Goal: Transaction & Acquisition: Purchase product/service

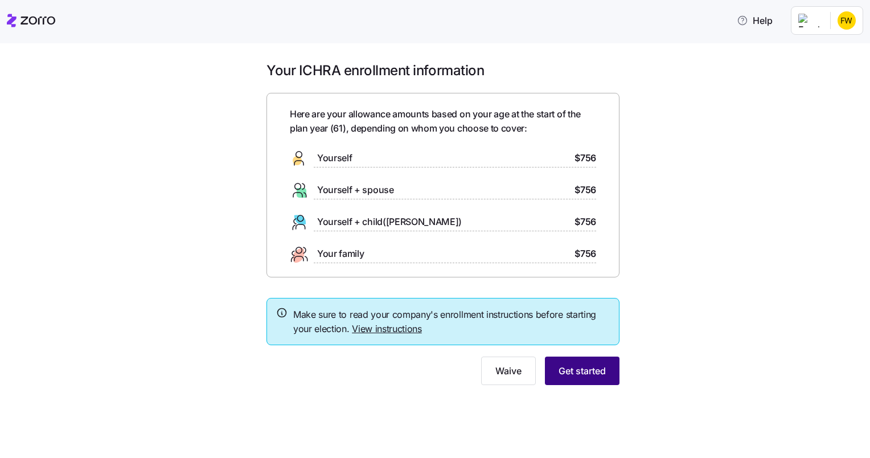
click at [601, 377] on button "Get started" at bounding box center [582, 370] width 75 height 28
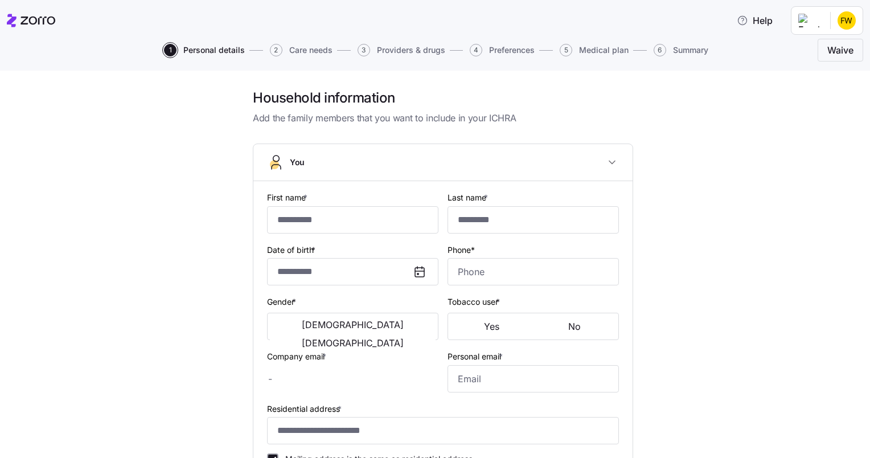
type input "*****"
type input "****"
type input "[EMAIL_ADDRESS][DOMAIN_NAME]"
type input "**********"
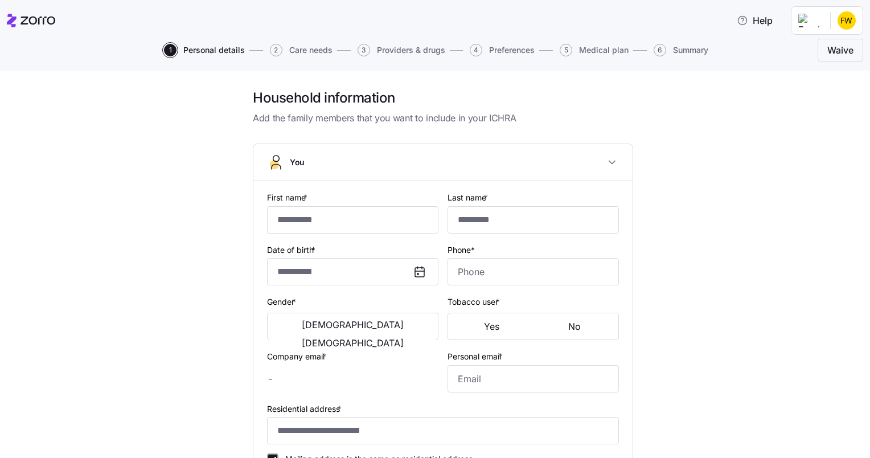
checkbox input "true"
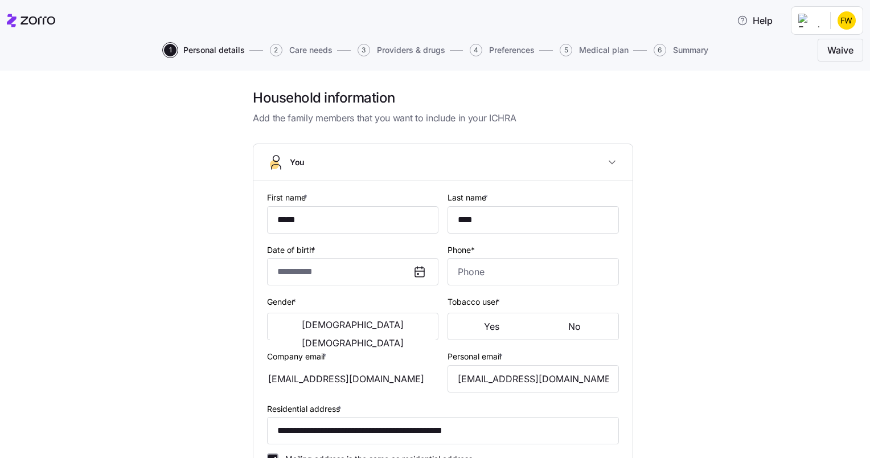
type input "**********"
type input "[PHONE_NUMBER]"
type input "Resident alien"
type input "Married"
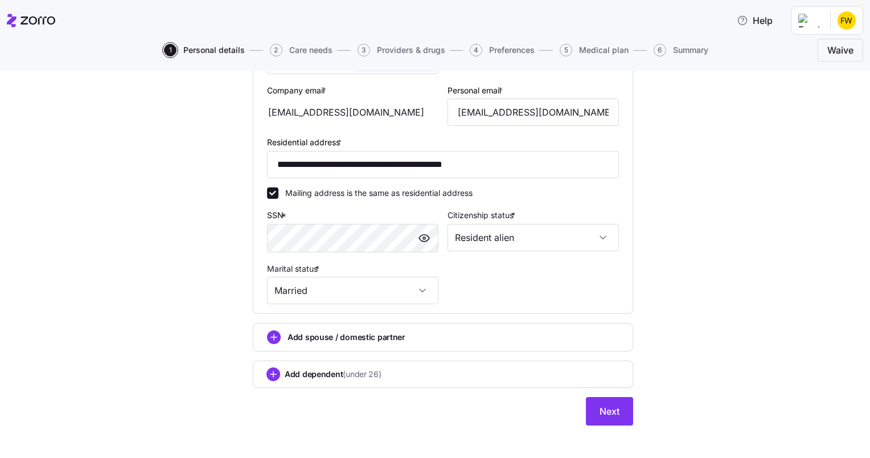
scroll to position [327, 0]
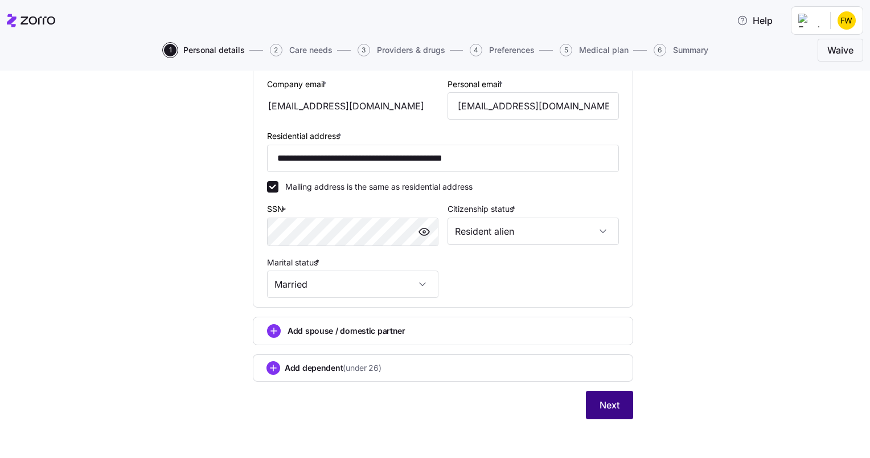
click at [610, 398] on span "Next" at bounding box center [609, 405] width 20 height 14
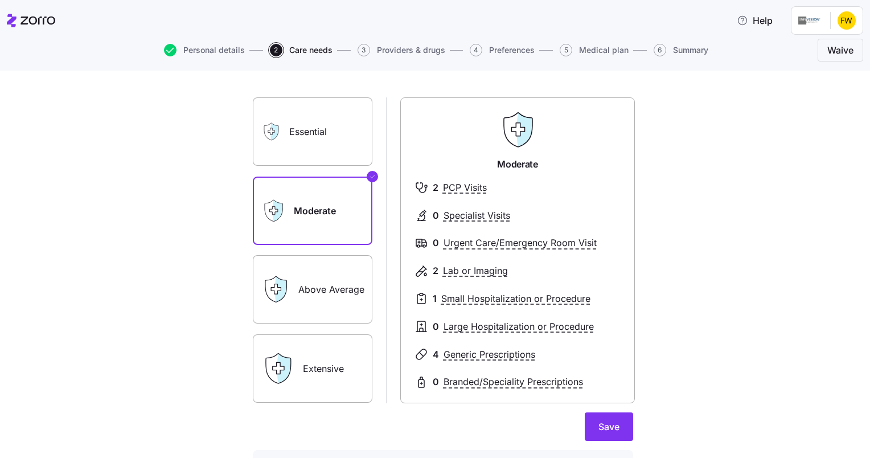
scroll to position [55, 0]
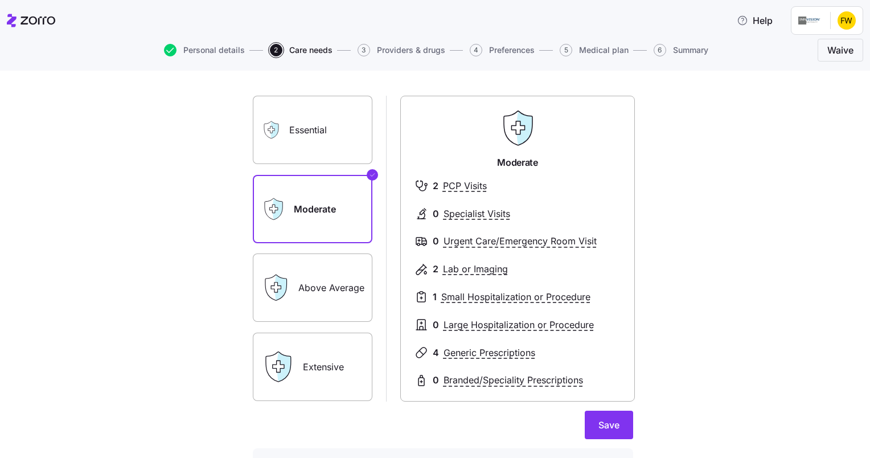
click at [330, 286] on label "Above Average" at bounding box center [313, 287] width 120 height 68
click at [0, 0] on input "Above Average" at bounding box center [0, 0] width 0 height 0
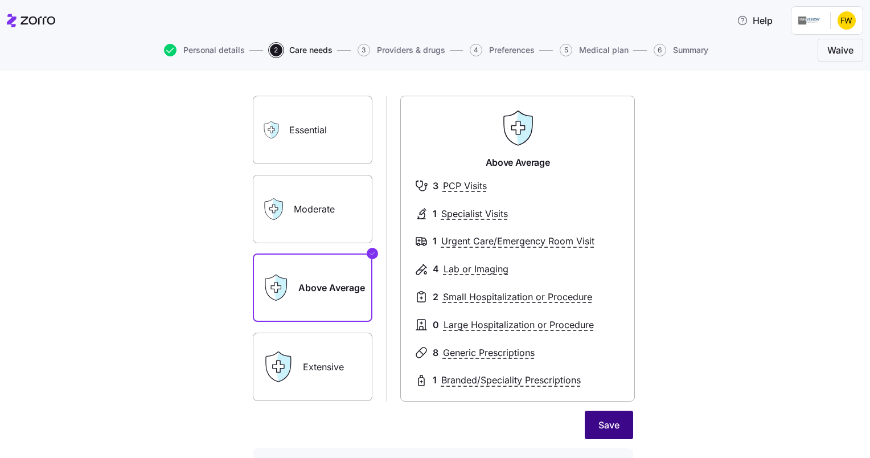
click at [602, 424] on span "Save" at bounding box center [608, 425] width 21 height 14
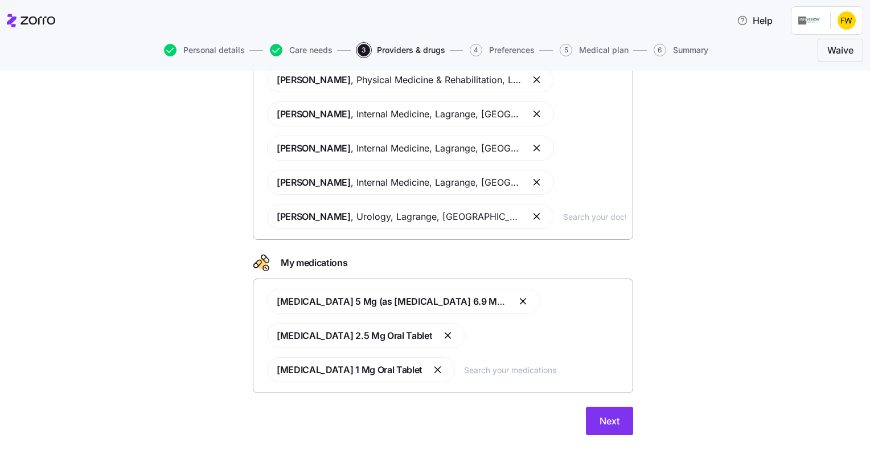
scroll to position [143, 0]
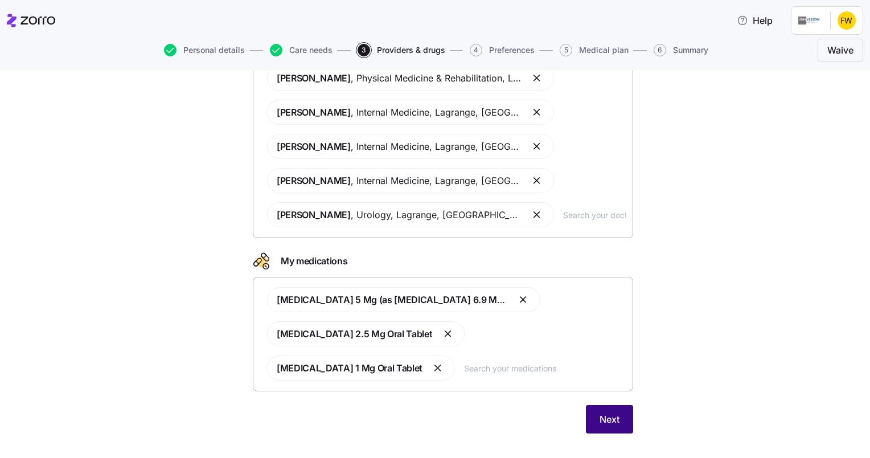
click at [615, 424] on span "Next" at bounding box center [609, 419] width 20 height 14
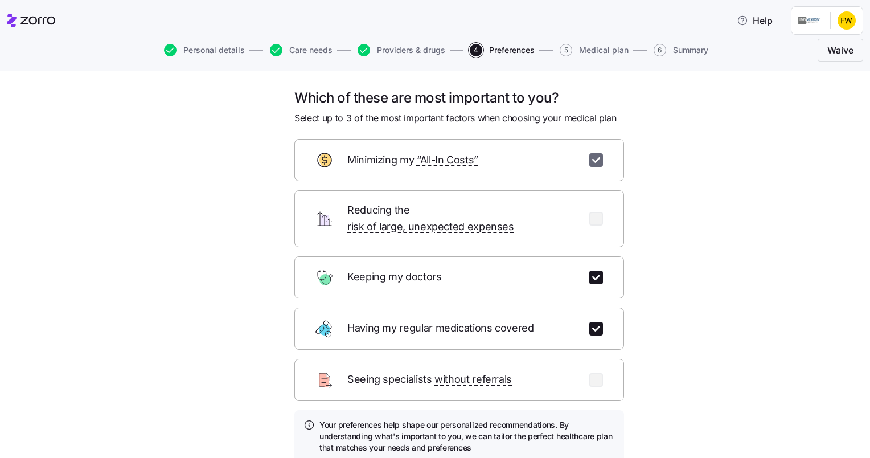
click at [595, 158] on input "checkbox" at bounding box center [596, 160] width 14 height 14
checkbox input "false"
click at [594, 373] on input "checkbox" at bounding box center [596, 380] width 14 height 14
checkbox input "true"
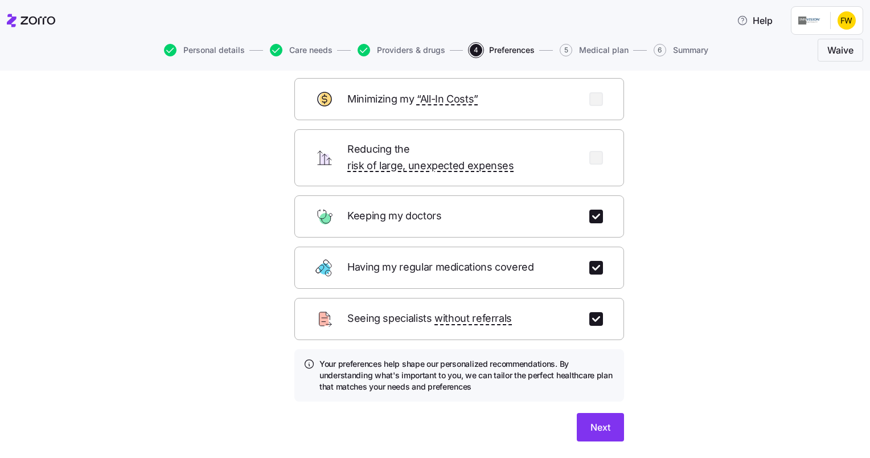
scroll to position [63, 0]
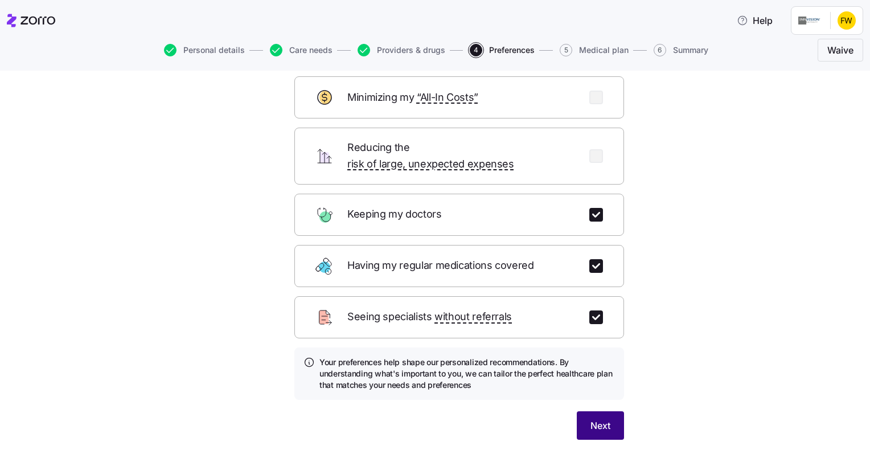
click at [590, 418] on span "Next" at bounding box center [600, 425] width 20 height 14
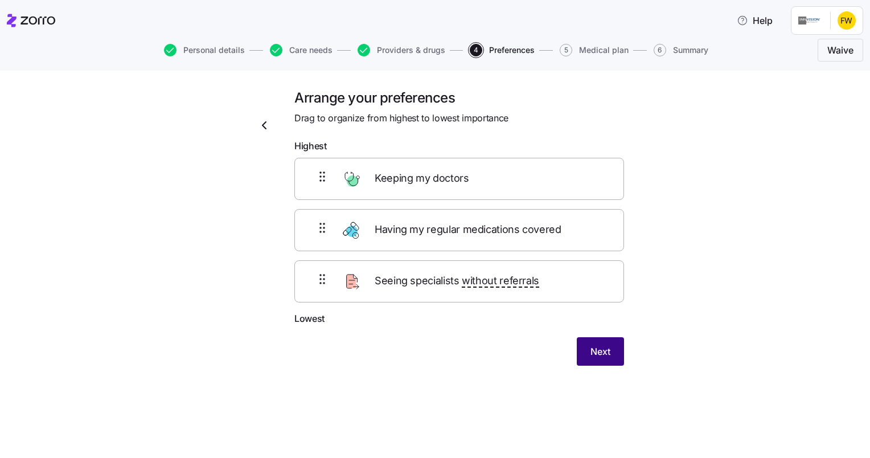
click at [592, 350] on span "Next" at bounding box center [600, 351] width 20 height 14
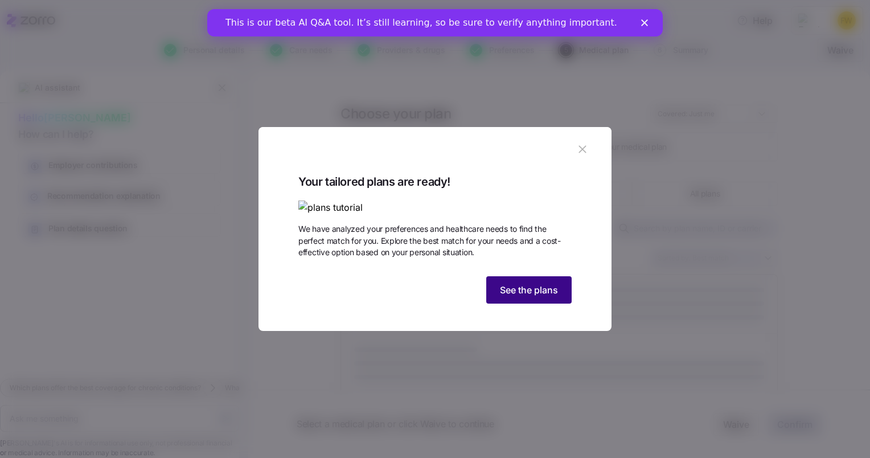
click at [534, 297] on span "See the plans" at bounding box center [529, 290] width 58 height 14
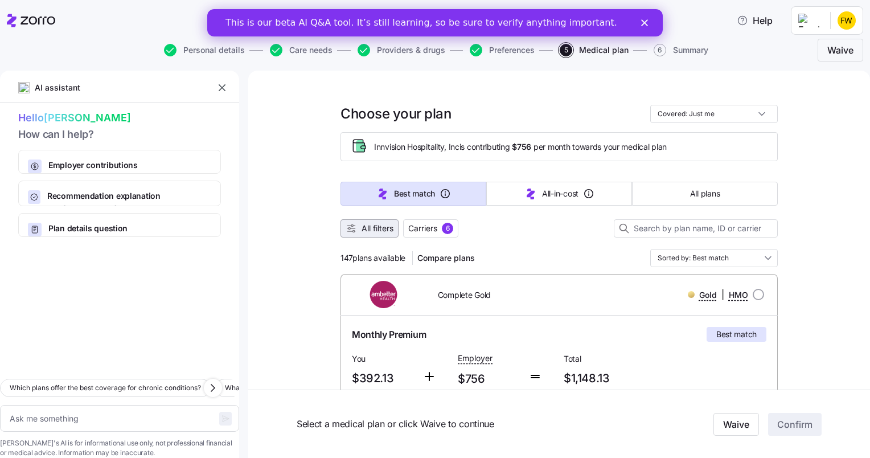
click at [375, 231] on span "All filters" at bounding box center [377, 228] width 32 height 11
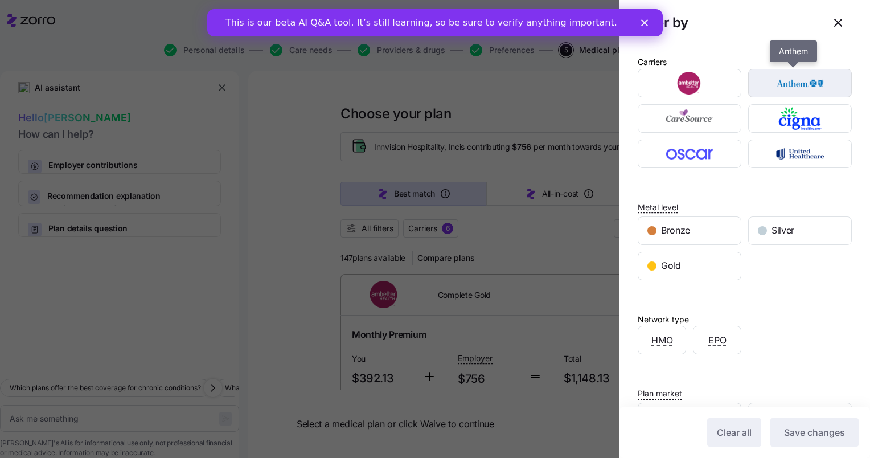
click at [780, 88] on img "button" at bounding box center [800, 83] width 84 height 23
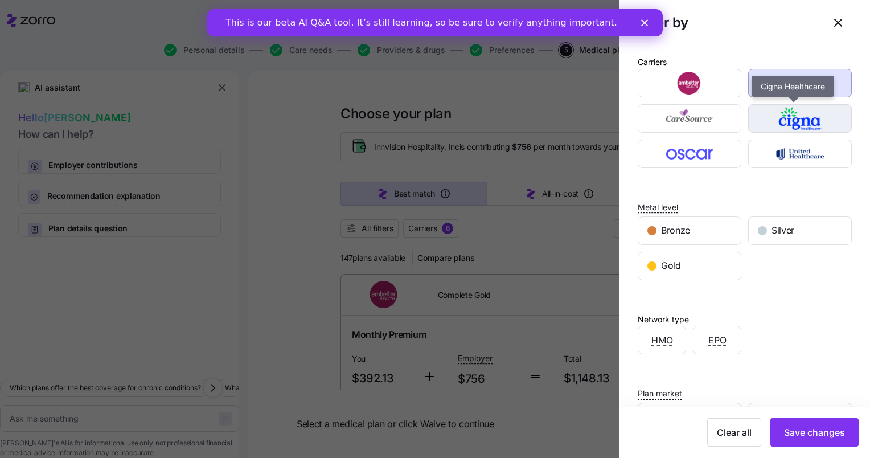
click at [788, 123] on img "button" at bounding box center [800, 118] width 84 height 23
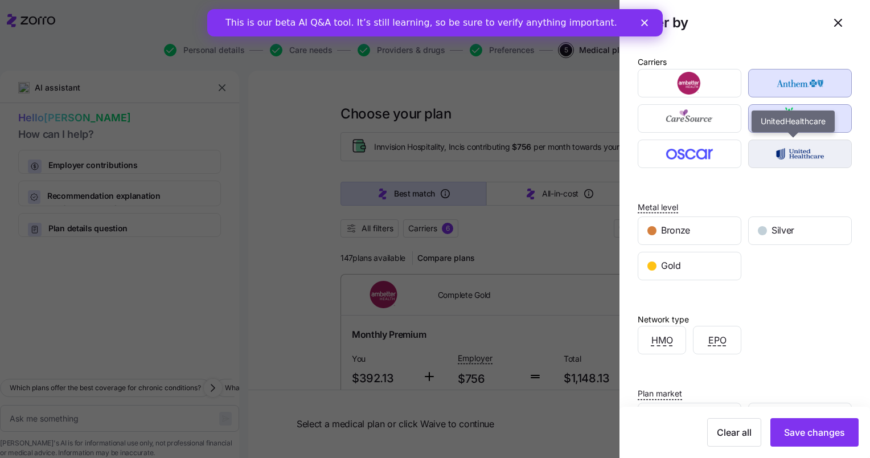
click at [789, 159] on img "button" at bounding box center [800, 153] width 84 height 23
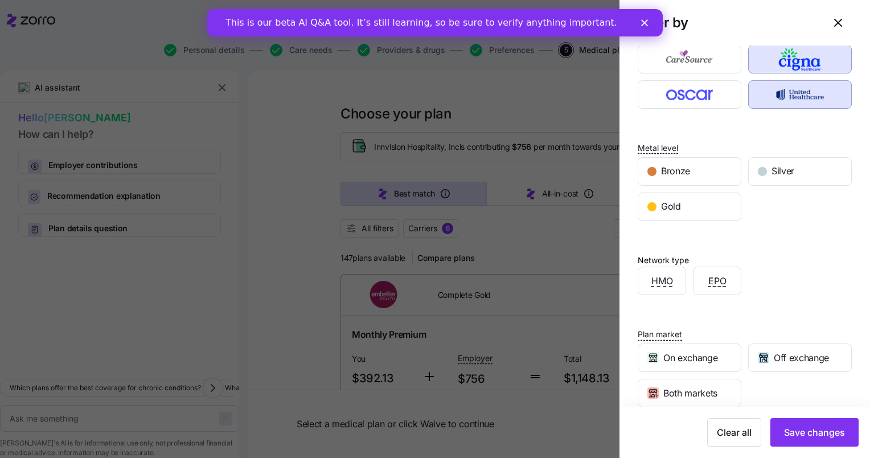
scroll to position [60, 0]
click at [807, 432] on span "Save changes" at bounding box center [814, 432] width 61 height 14
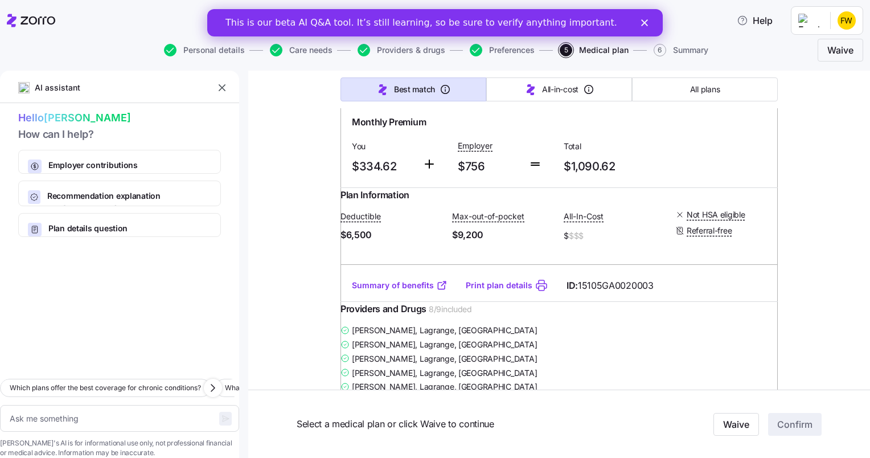
scroll to position [0, 0]
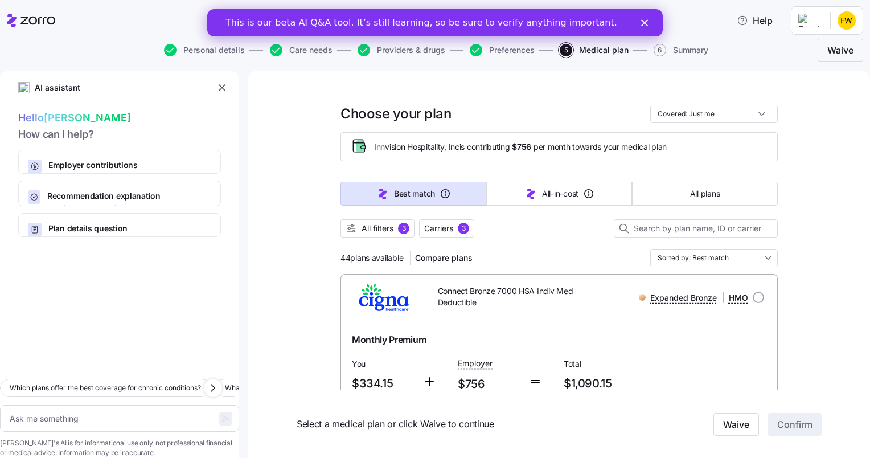
drag, startPoint x: 754, startPoint y: 294, endPoint x: 813, endPoint y: 315, distance: 63.6
click at [373, 230] on span "All filters" at bounding box center [377, 228] width 32 height 11
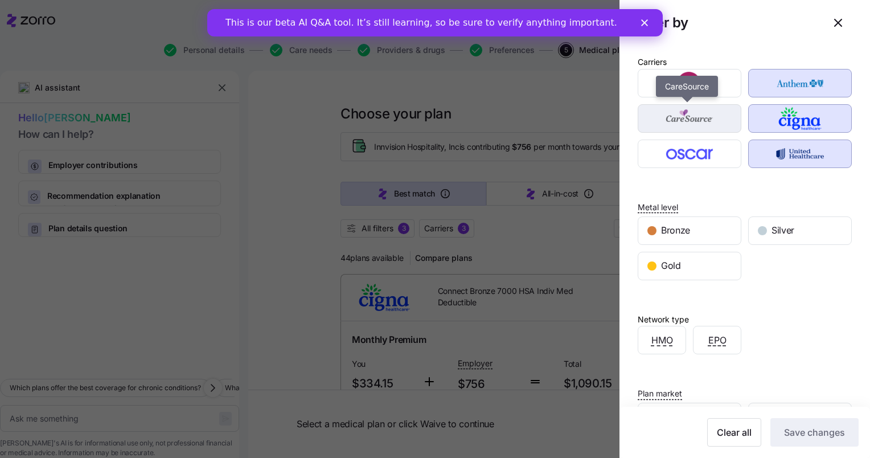
click at [685, 120] on img "button" at bounding box center [690, 118] width 84 height 23
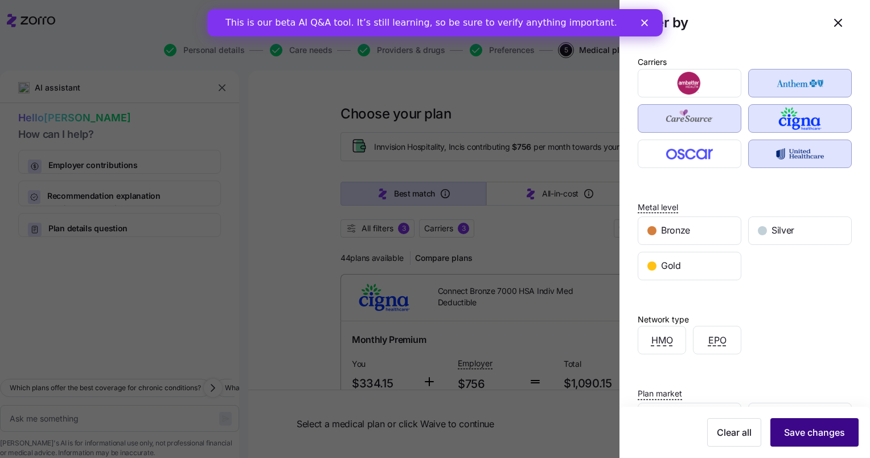
click at [792, 431] on span "Save changes" at bounding box center [814, 432] width 61 height 14
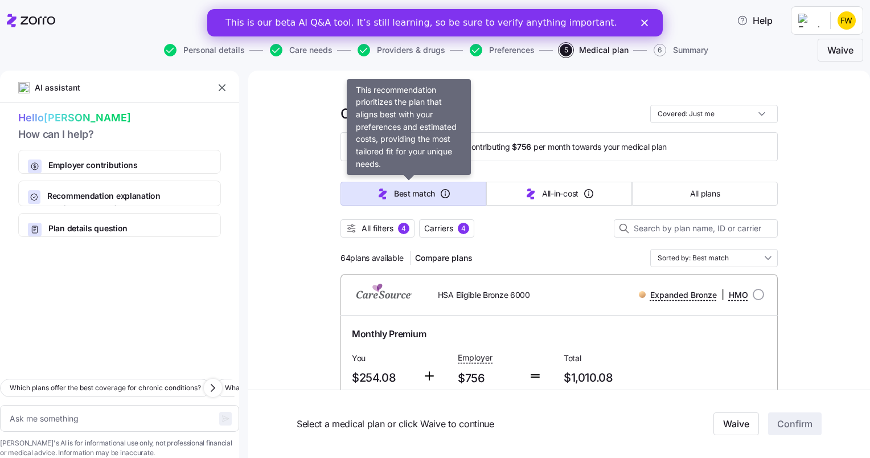
drag, startPoint x: 426, startPoint y: 194, endPoint x: 402, endPoint y: 189, distance: 24.5
click at [402, 189] on span "Best match" at bounding box center [414, 193] width 41 height 11
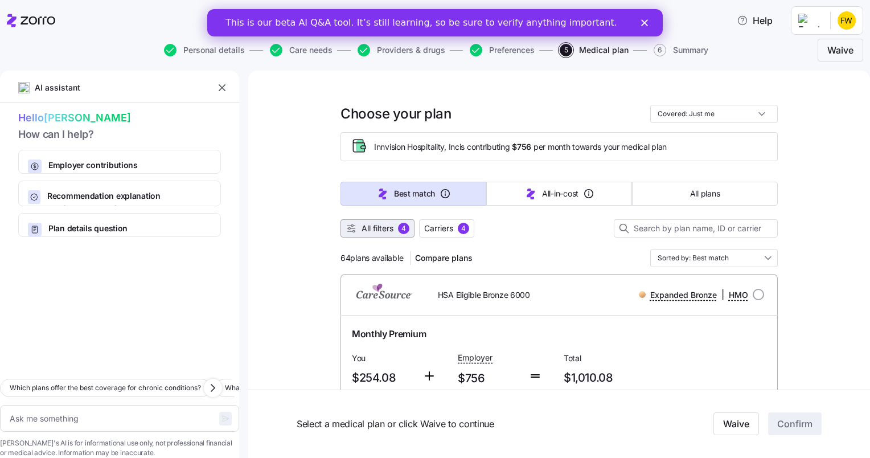
click at [362, 228] on span "All filters" at bounding box center [377, 228] width 32 height 11
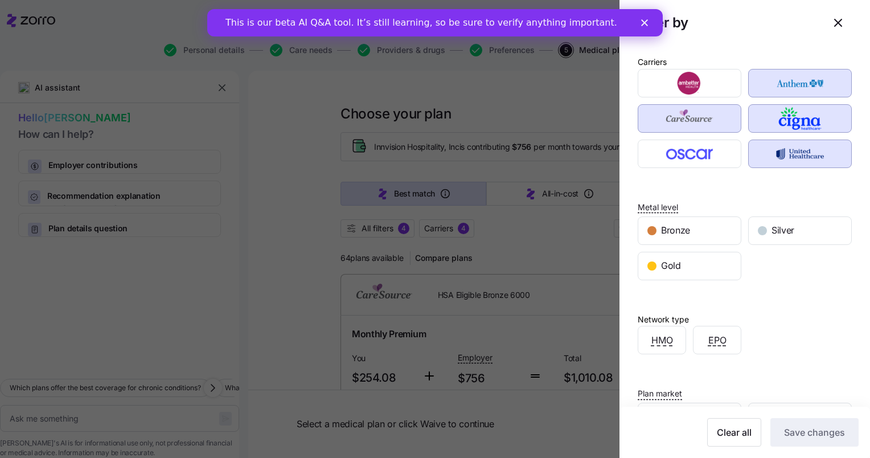
click at [524, 223] on div at bounding box center [435, 229] width 870 height 458
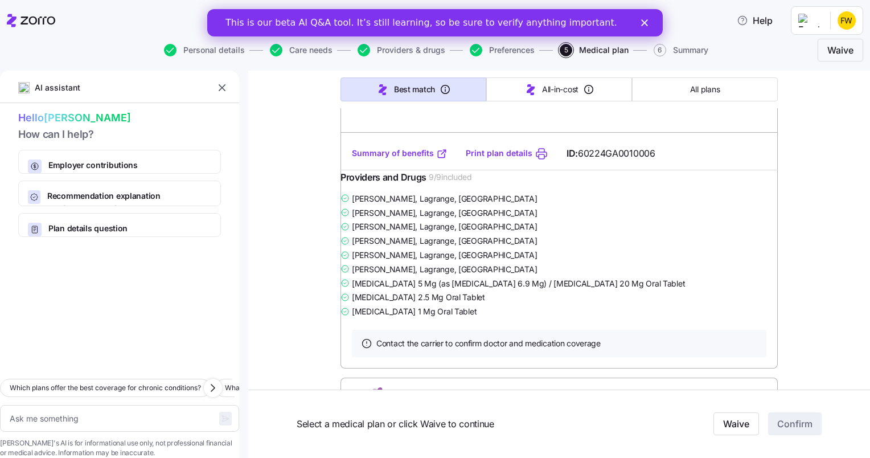
scroll to position [330, 0]
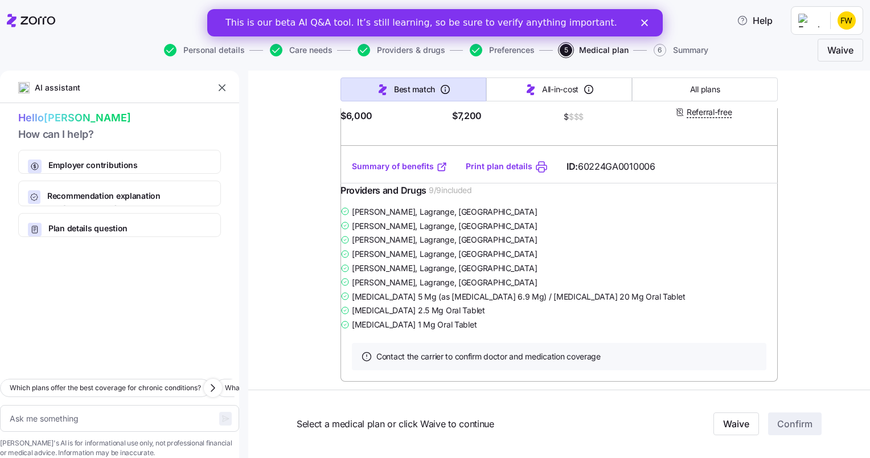
click at [405, 172] on link "Summary of benefits" at bounding box center [400, 166] width 96 height 11
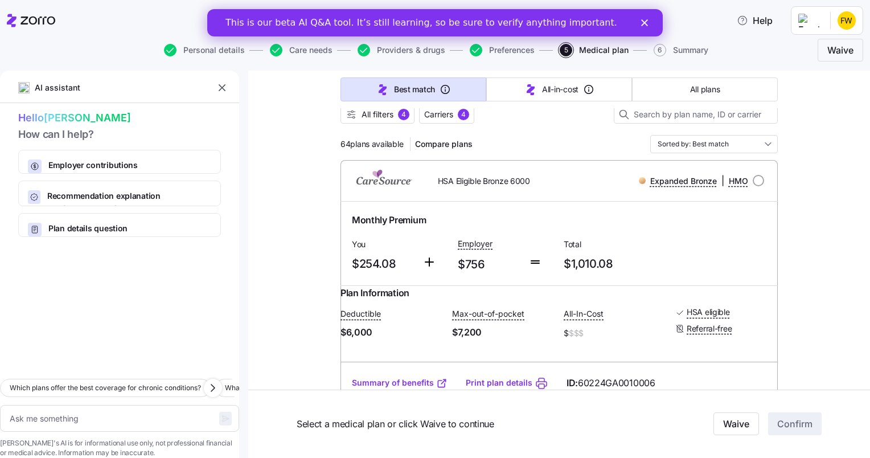
scroll to position [0, 0]
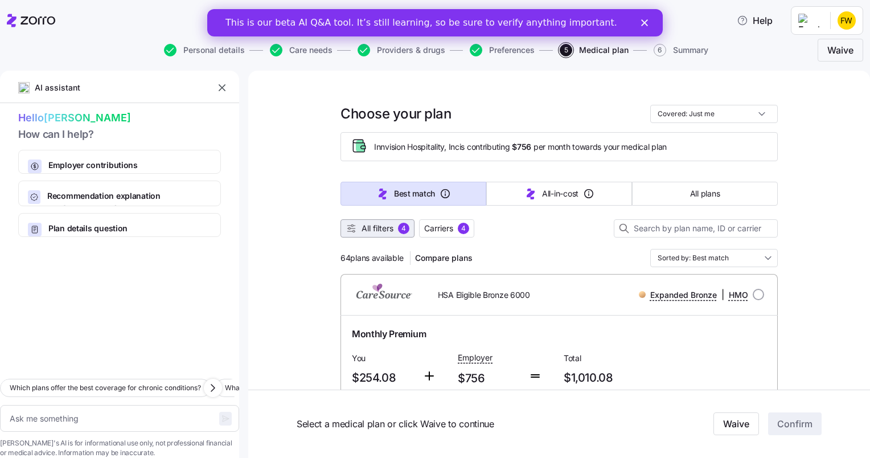
click at [398, 224] on div "4" at bounding box center [403, 228] width 11 height 11
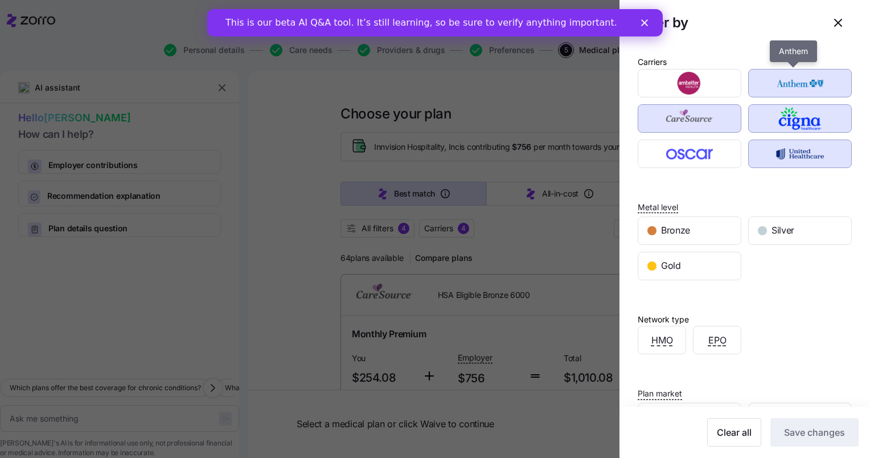
click at [773, 83] on img "button" at bounding box center [800, 83] width 84 height 23
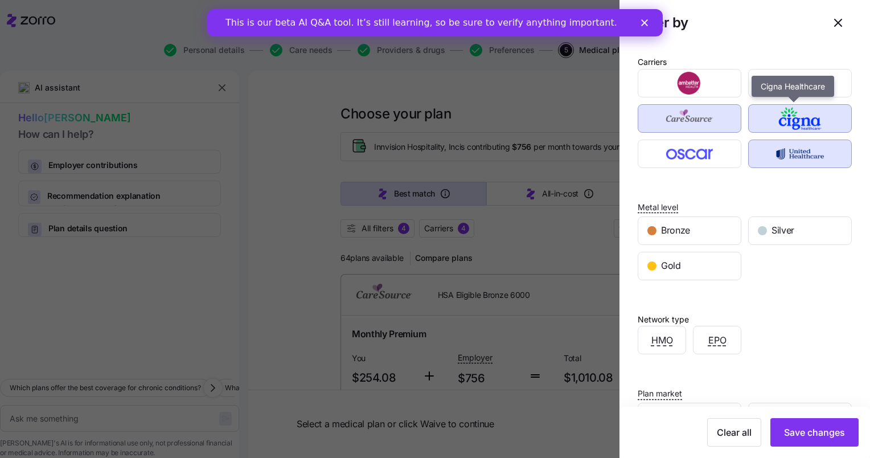
click at [788, 114] on img "button" at bounding box center [800, 118] width 84 height 23
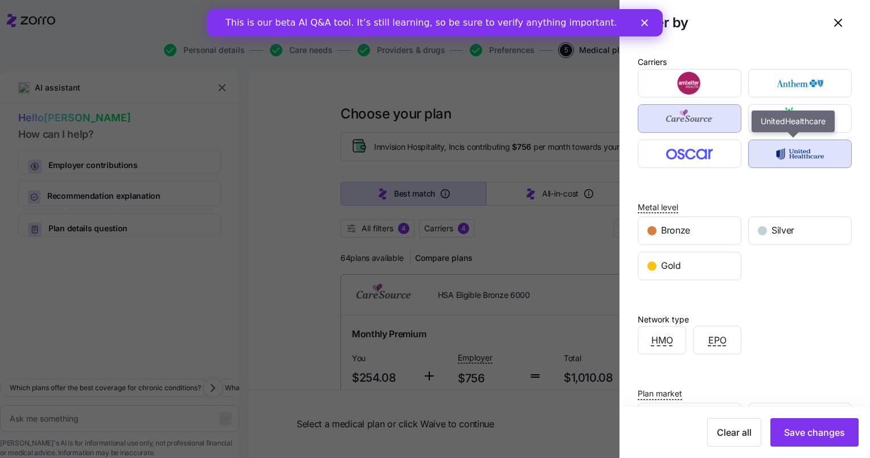
click at [790, 157] on img "button" at bounding box center [800, 153] width 84 height 23
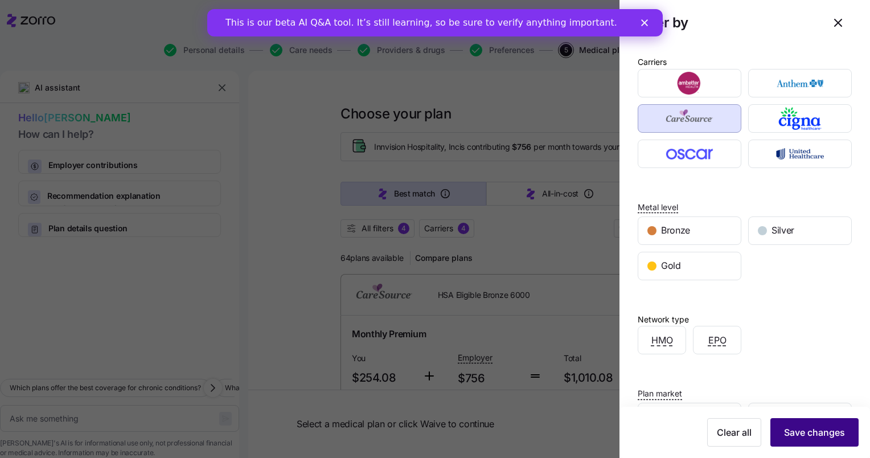
click at [804, 435] on span "Save changes" at bounding box center [814, 432] width 61 height 14
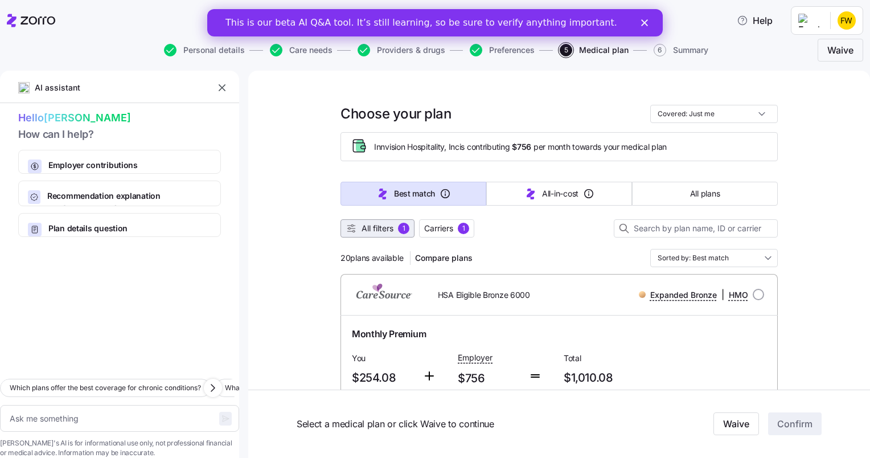
click at [374, 226] on span "All filters" at bounding box center [377, 228] width 32 height 11
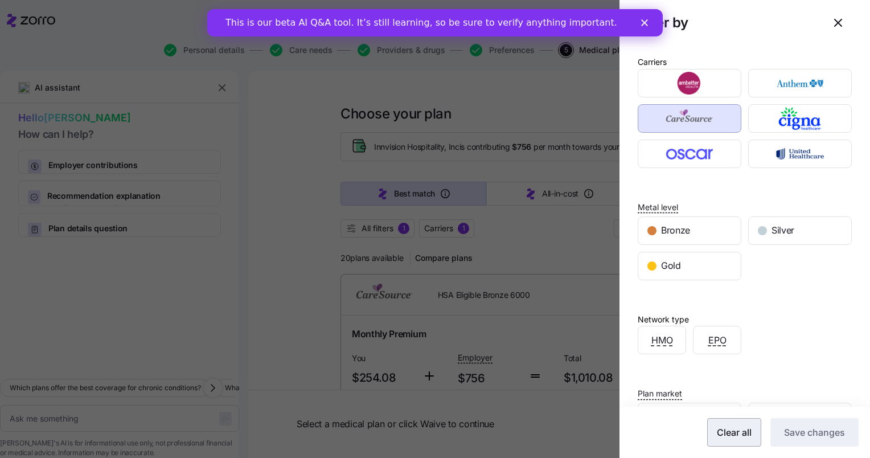
click at [727, 431] on span "Clear all" at bounding box center [734, 432] width 35 height 14
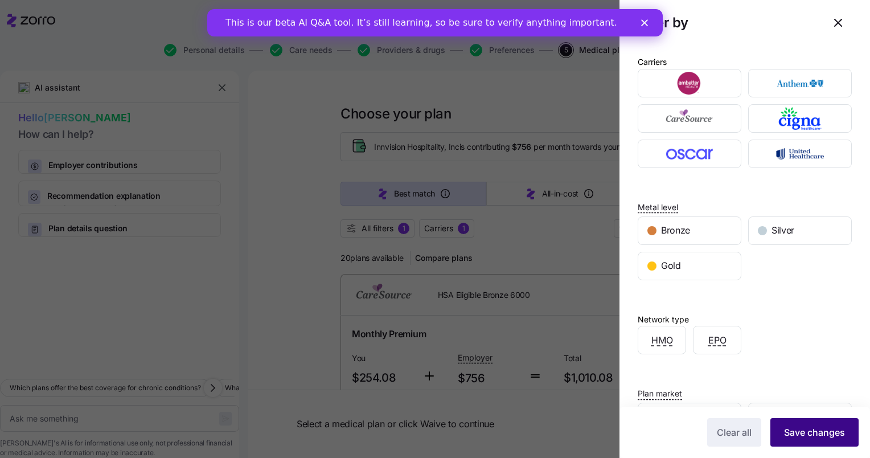
click at [810, 433] on span "Save changes" at bounding box center [814, 432] width 61 height 14
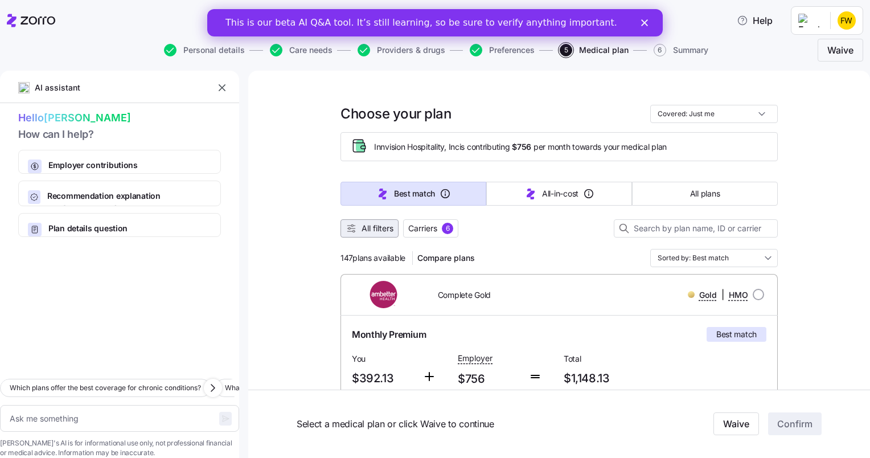
click at [374, 228] on span "All filters" at bounding box center [377, 228] width 32 height 11
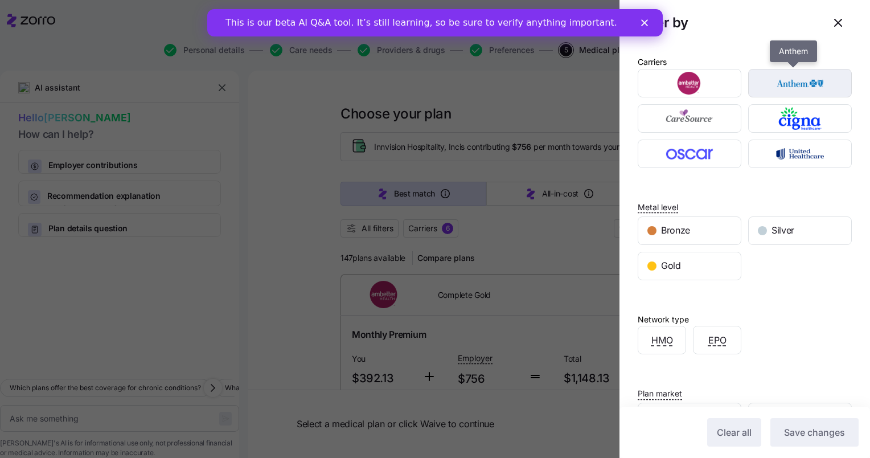
click at [797, 87] on img "button" at bounding box center [800, 83] width 84 height 23
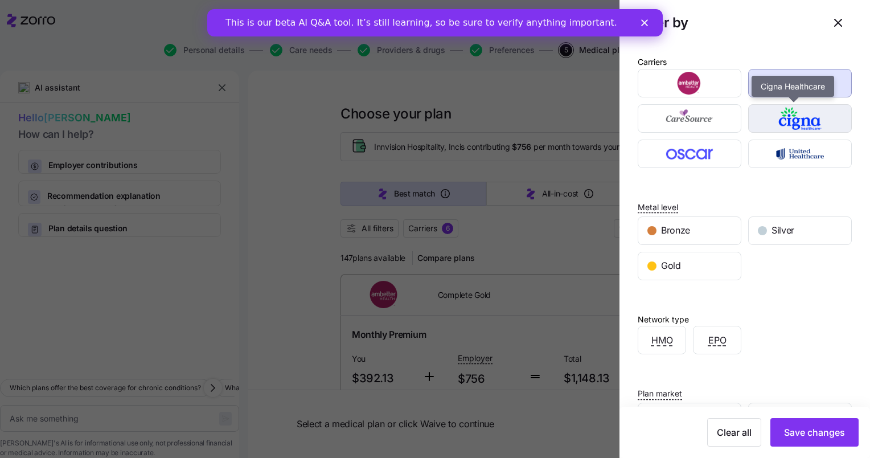
click at [790, 116] on img "button" at bounding box center [800, 118] width 84 height 23
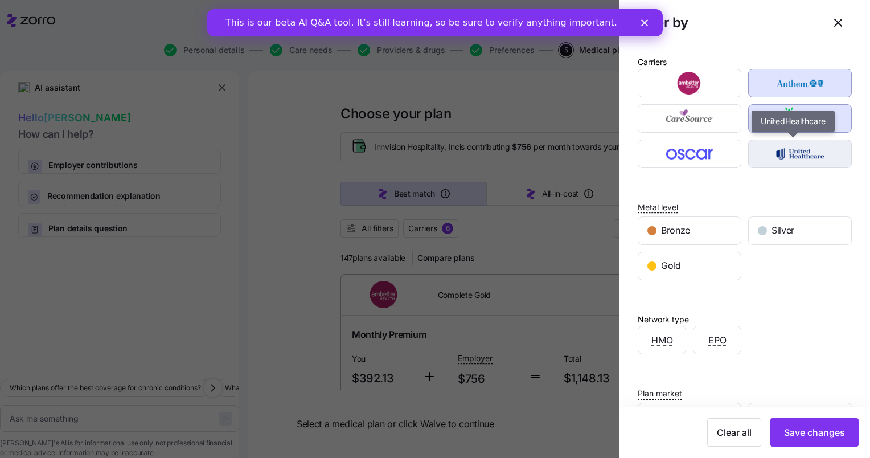
click at [796, 151] on img "button" at bounding box center [800, 153] width 84 height 23
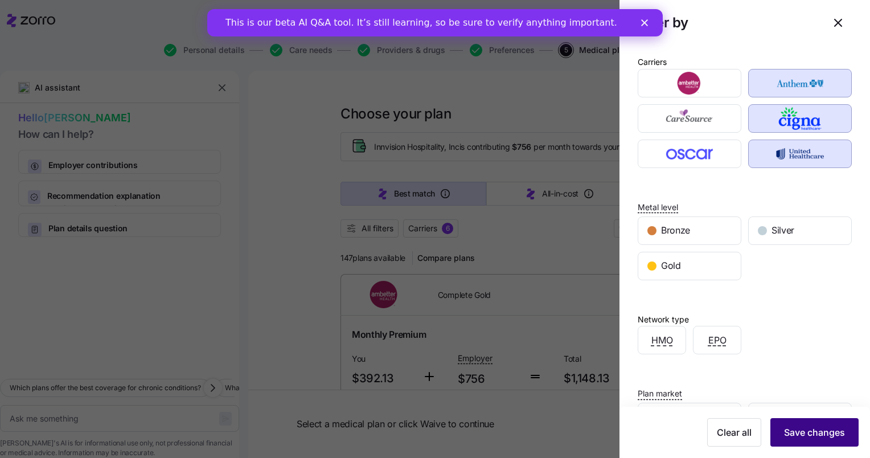
click at [786, 428] on span "Save changes" at bounding box center [814, 432] width 61 height 14
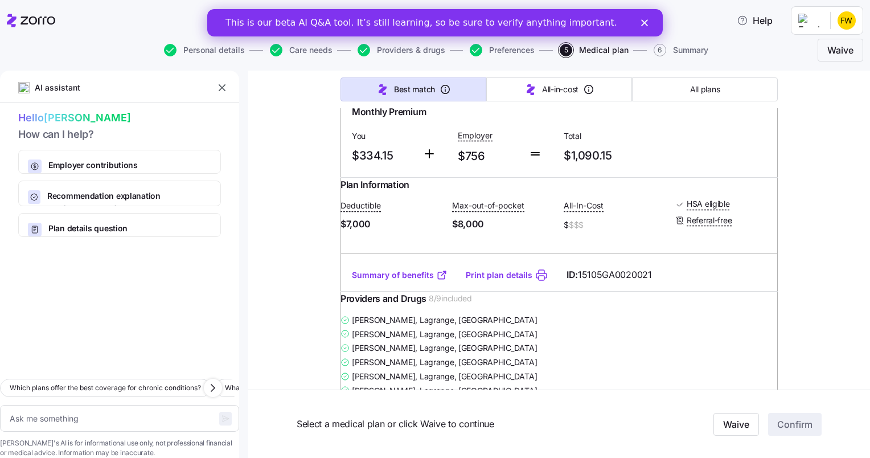
scroll to position [241, 0]
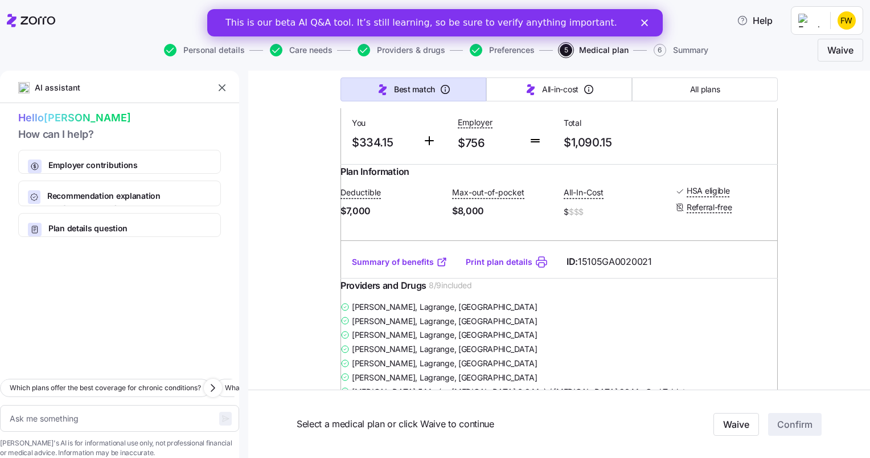
click at [407, 268] on link "Summary of benefits" at bounding box center [400, 261] width 96 height 11
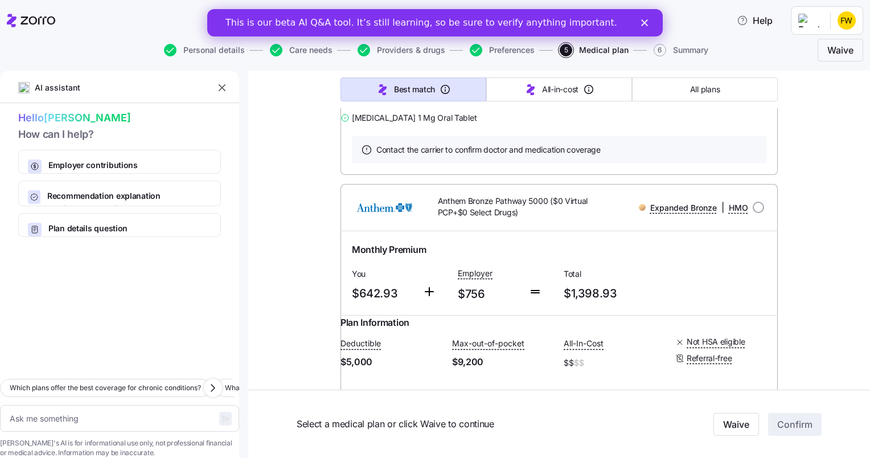
scroll to position [5565, 0]
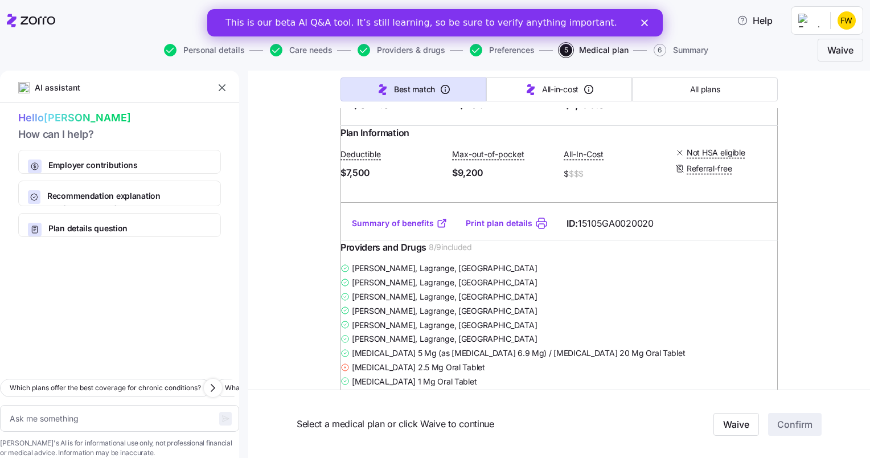
scroll to position [0, 0]
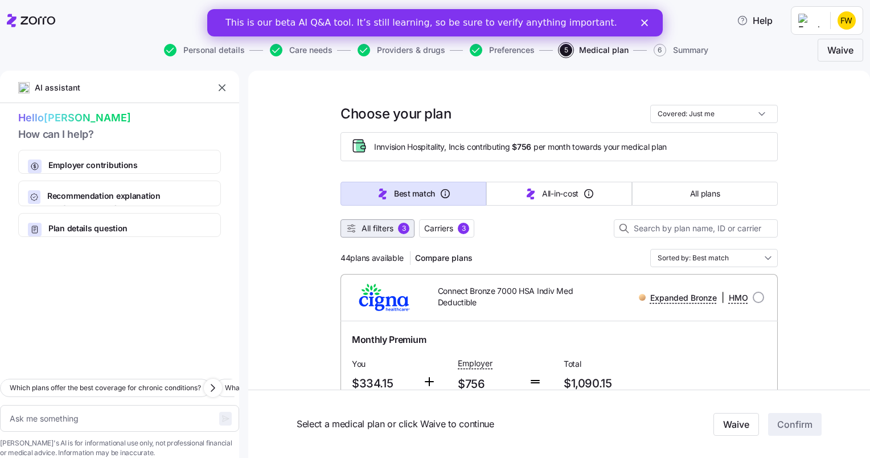
click at [398, 226] on div "3" at bounding box center [403, 228] width 11 height 11
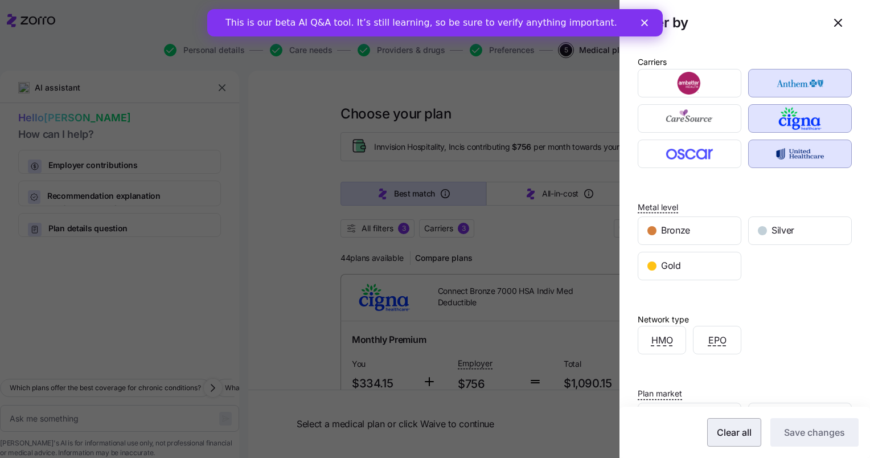
click at [733, 432] on span "Clear all" at bounding box center [734, 432] width 35 height 14
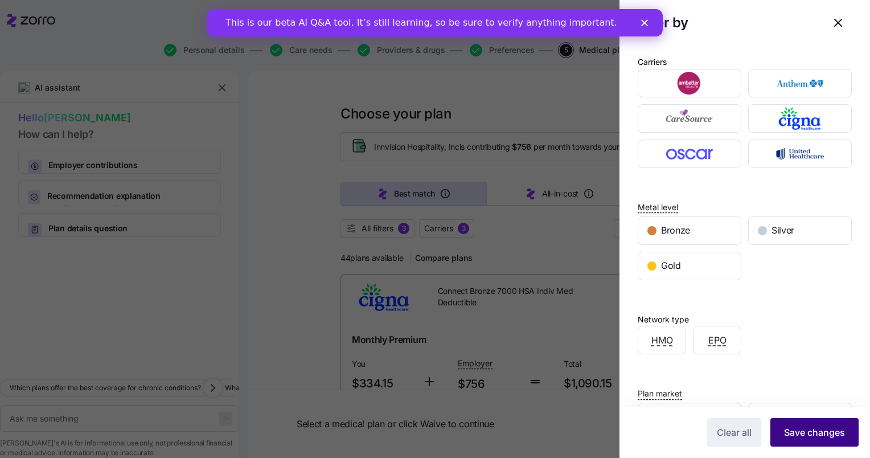
click at [793, 433] on span "Save changes" at bounding box center [814, 432] width 61 height 14
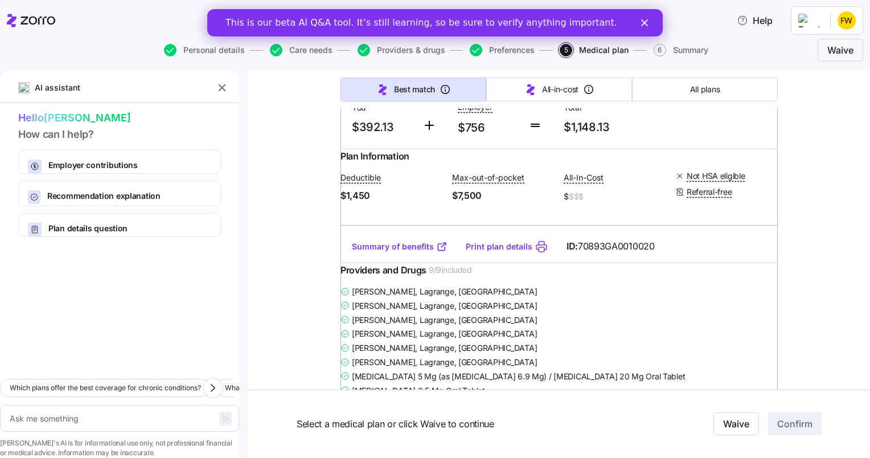
scroll to position [264, 0]
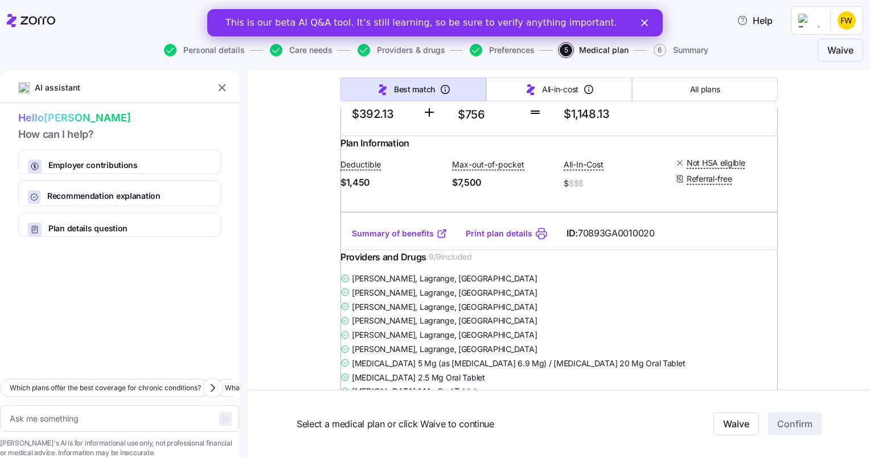
click at [376, 239] on link "Summary of benefits" at bounding box center [400, 233] width 96 height 11
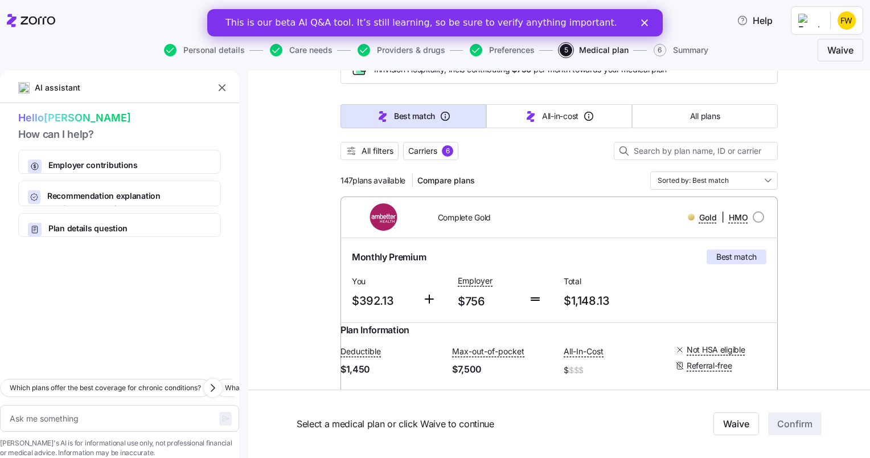
scroll to position [0, 0]
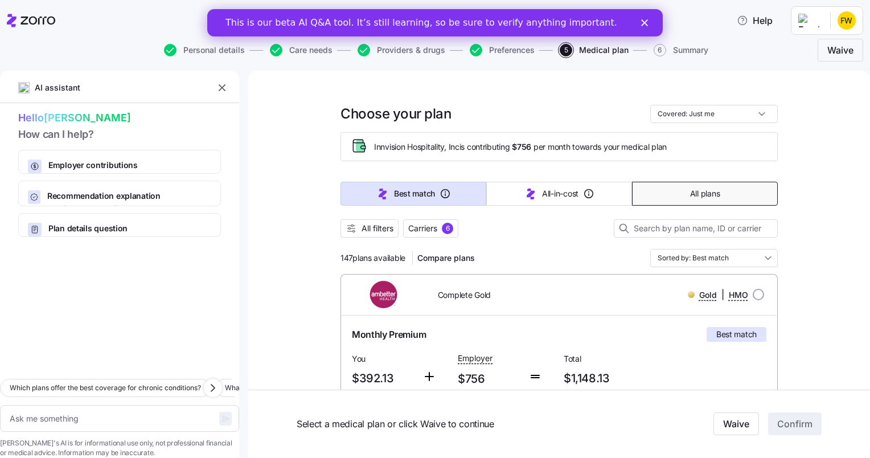
drag, startPoint x: 681, startPoint y: 194, endPoint x: 708, endPoint y: 191, distance: 27.5
click at [708, 191] on span "All plans" at bounding box center [705, 193] width 30 height 11
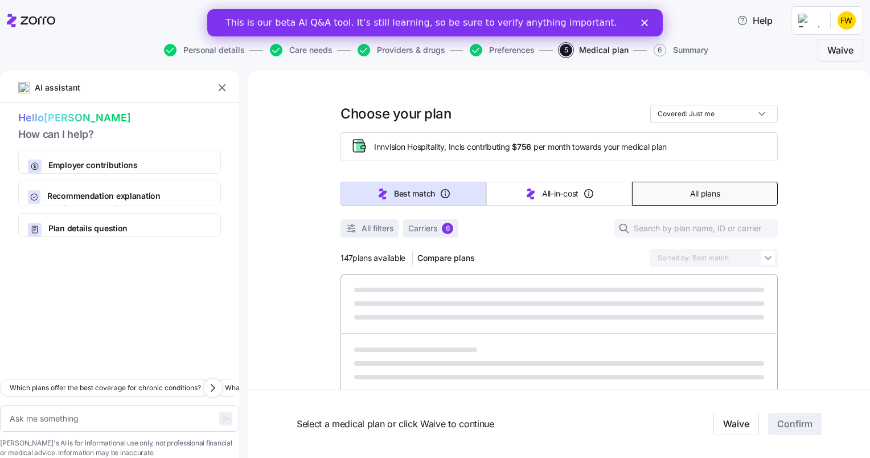
type textarea "x"
type input "Sorted by: Premium"
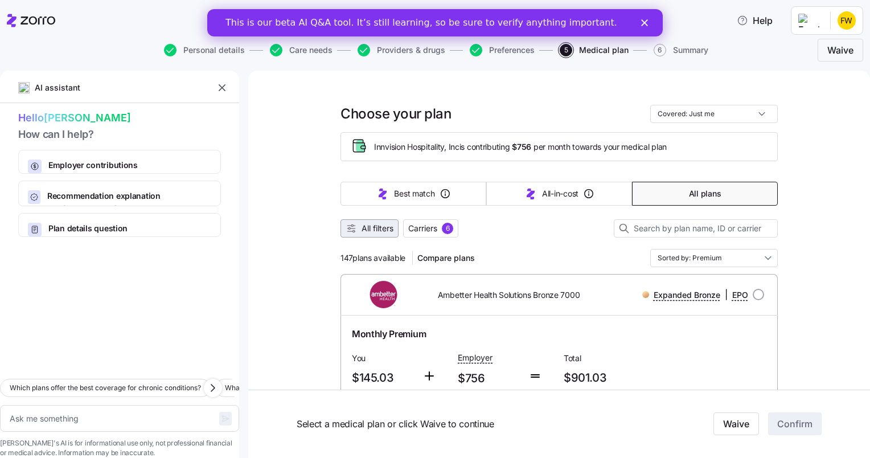
click at [378, 229] on span "All filters" at bounding box center [377, 228] width 32 height 11
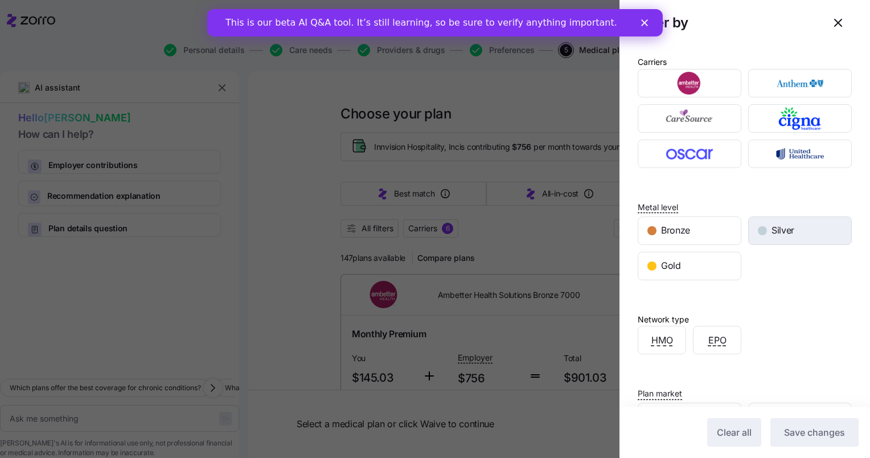
click at [758, 231] on div "button" at bounding box center [762, 230] width 9 height 9
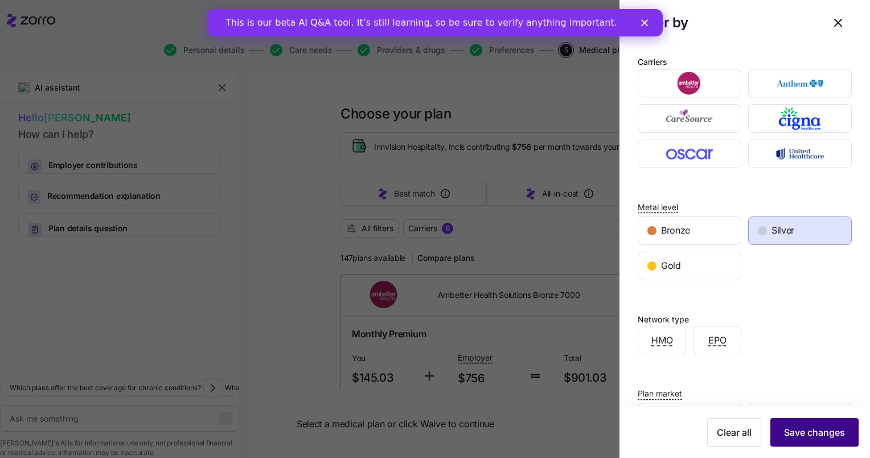
click at [798, 432] on span "Save changes" at bounding box center [814, 432] width 61 height 14
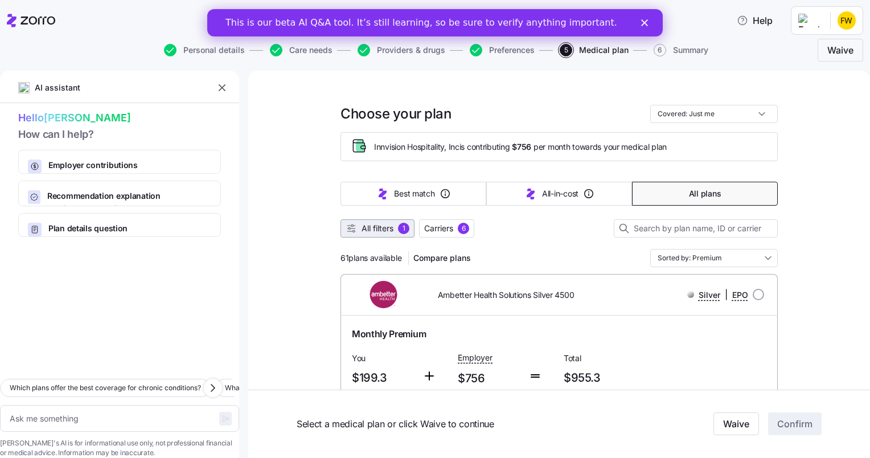
click at [381, 228] on span "All filters" at bounding box center [377, 228] width 32 height 11
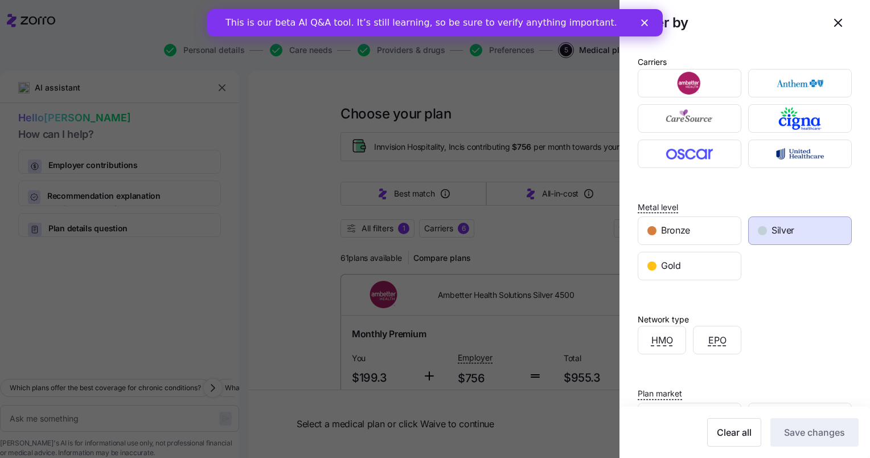
click at [443, 230] on div at bounding box center [435, 229] width 870 height 458
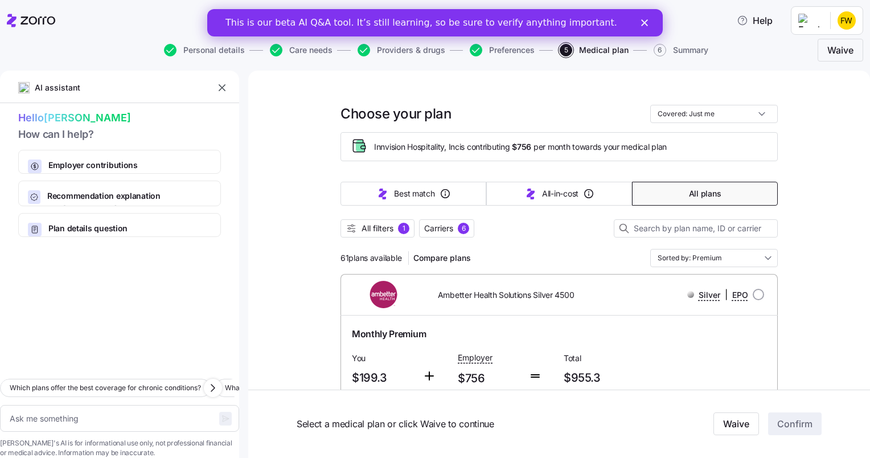
click at [443, 230] on span "Carriers" at bounding box center [438, 228] width 29 height 11
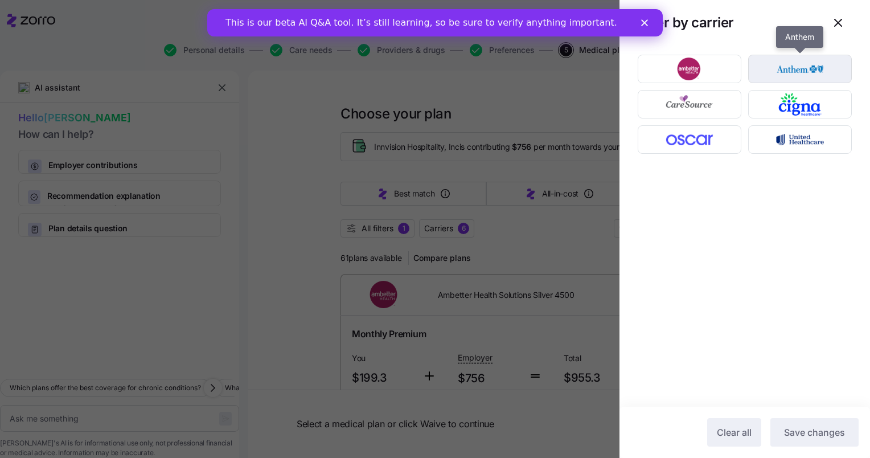
click at [808, 69] on img "button" at bounding box center [800, 68] width 84 height 23
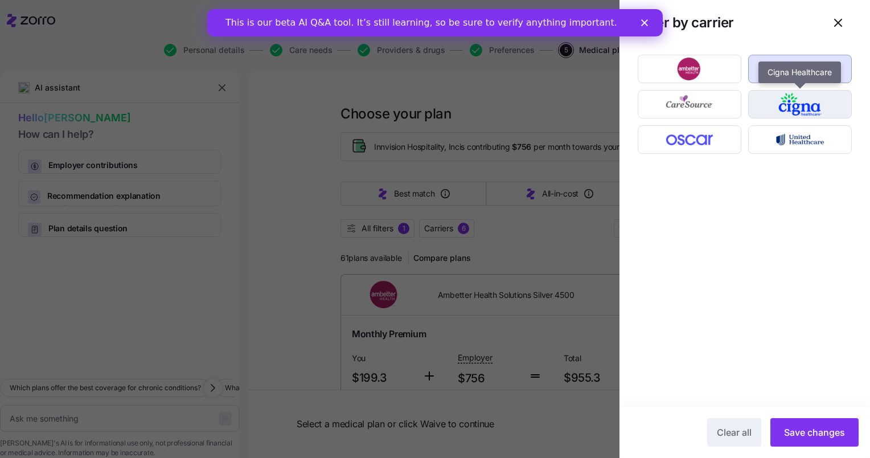
click at [806, 102] on img "button" at bounding box center [800, 104] width 84 height 23
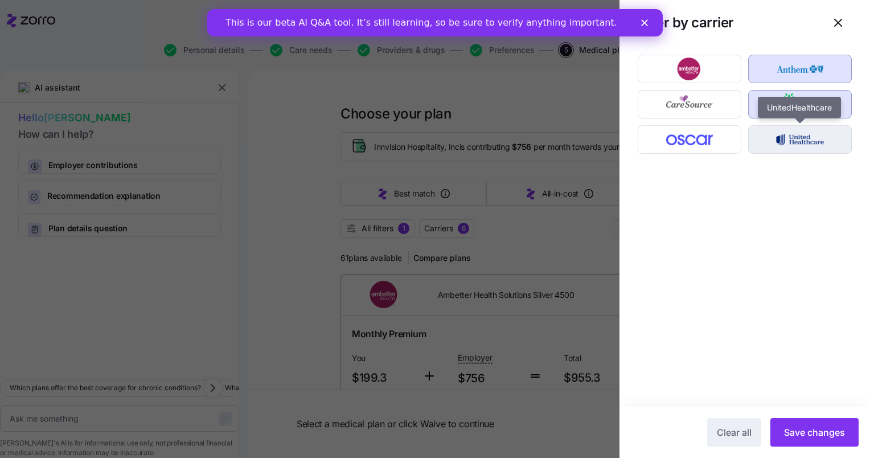
click at [802, 139] on img "button" at bounding box center [800, 139] width 84 height 23
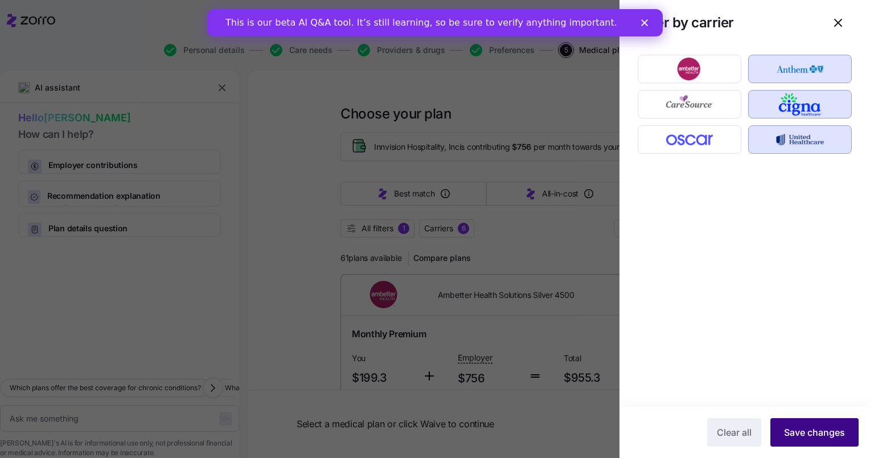
click at [795, 437] on span "Save changes" at bounding box center [814, 432] width 61 height 14
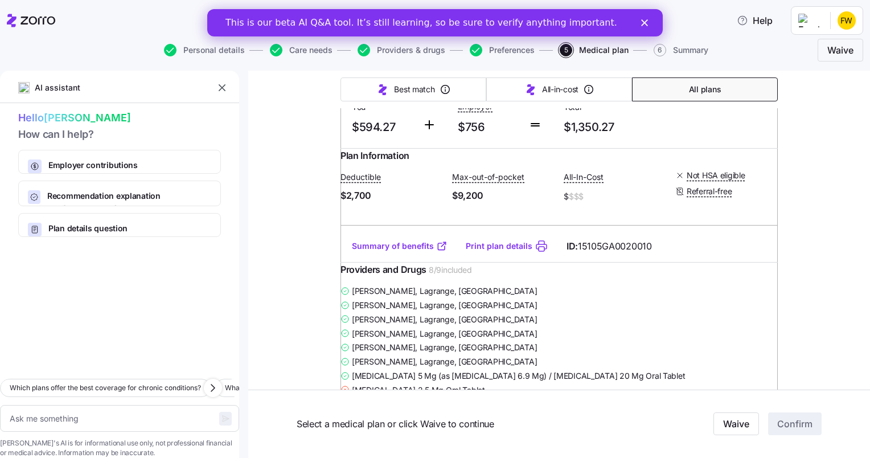
scroll to position [1160, 0]
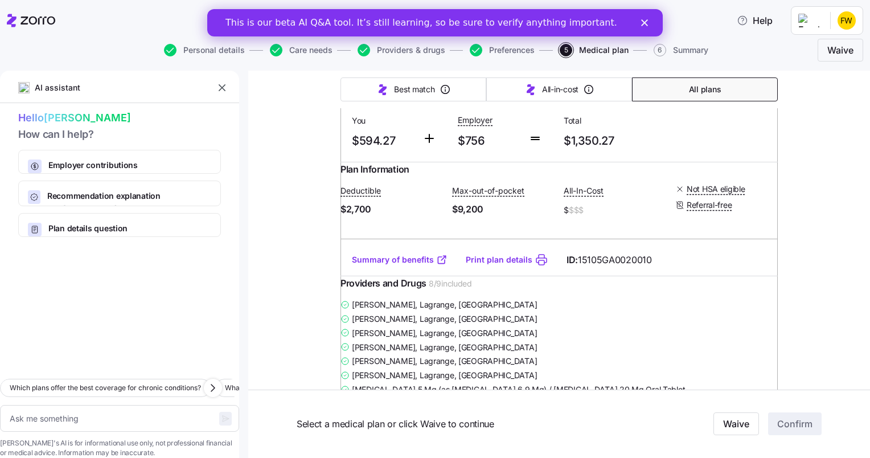
click at [406, 265] on link "Summary of benefits" at bounding box center [400, 259] width 96 height 11
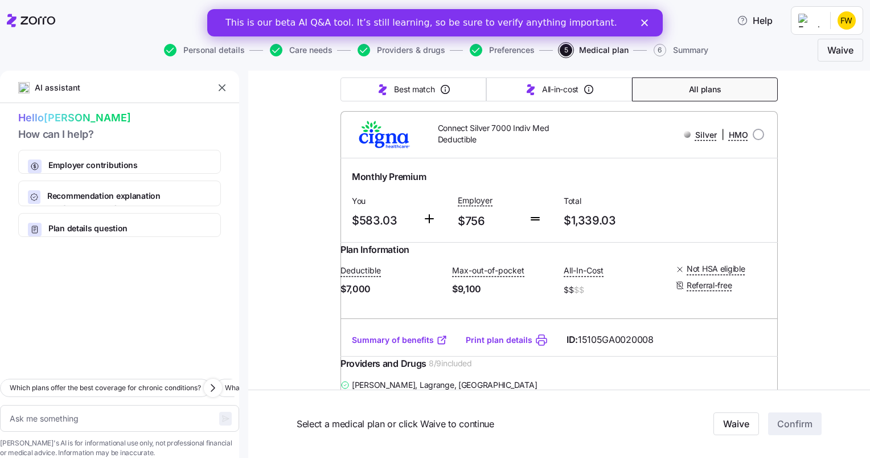
scroll to position [0, 0]
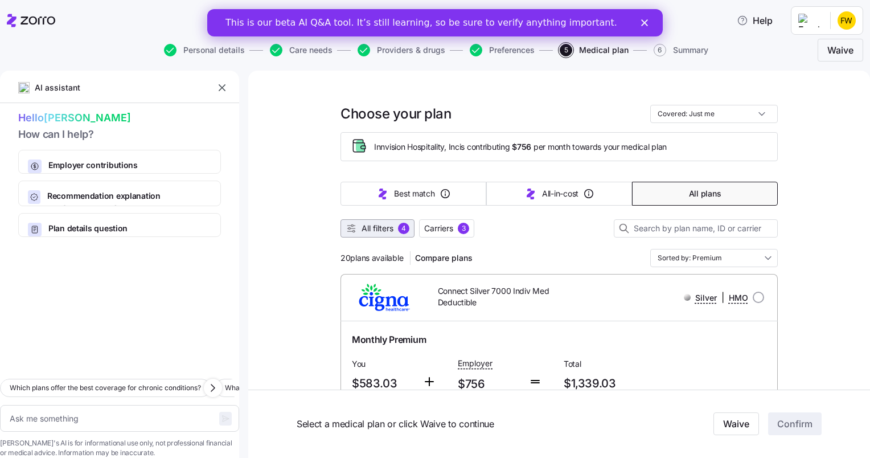
click at [388, 223] on span "All filters" at bounding box center [377, 228] width 32 height 11
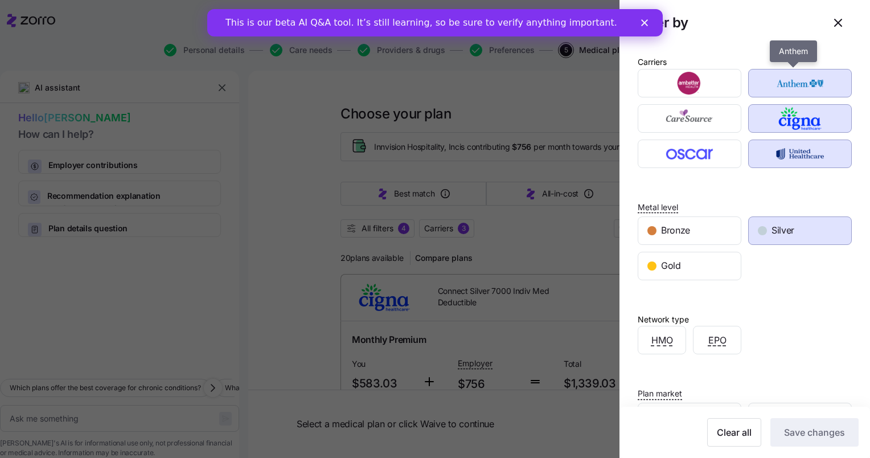
click at [790, 88] on img "button" at bounding box center [800, 83] width 84 height 23
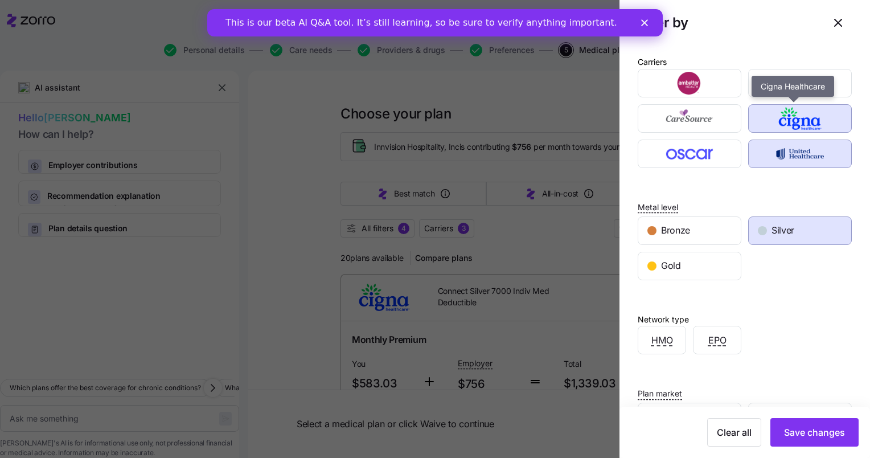
click at [788, 120] on img "button" at bounding box center [800, 118] width 84 height 23
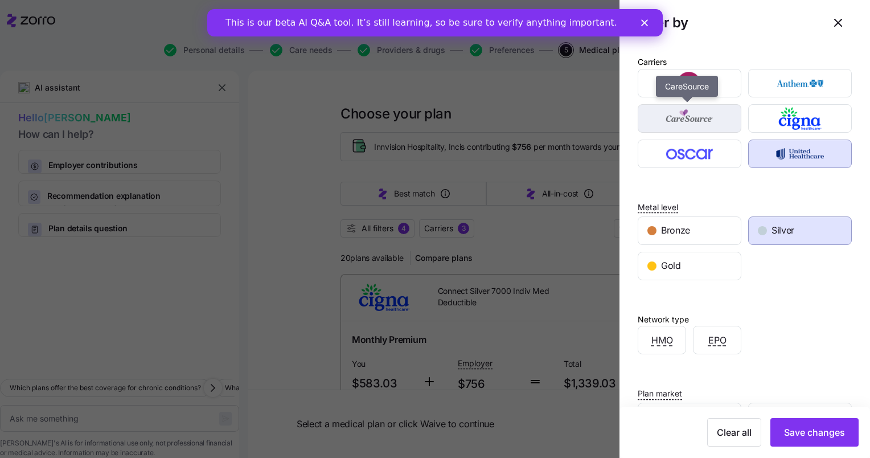
click at [695, 117] on img "button" at bounding box center [690, 118] width 84 height 23
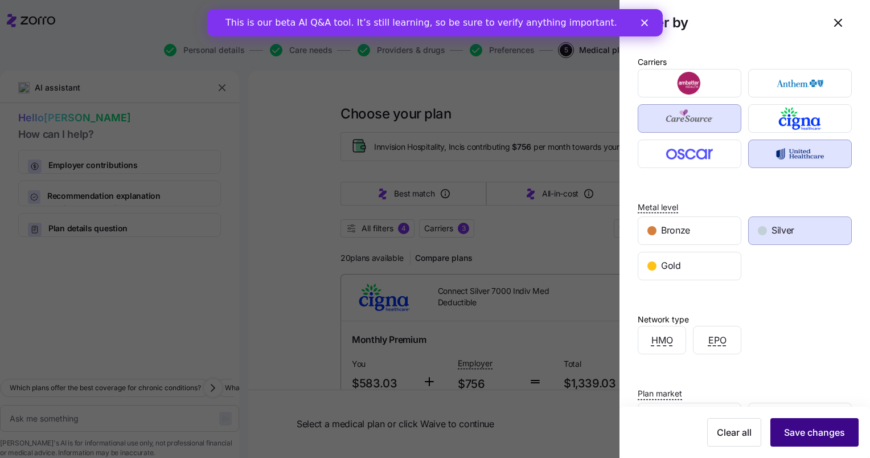
click at [812, 437] on span "Save changes" at bounding box center [814, 432] width 61 height 14
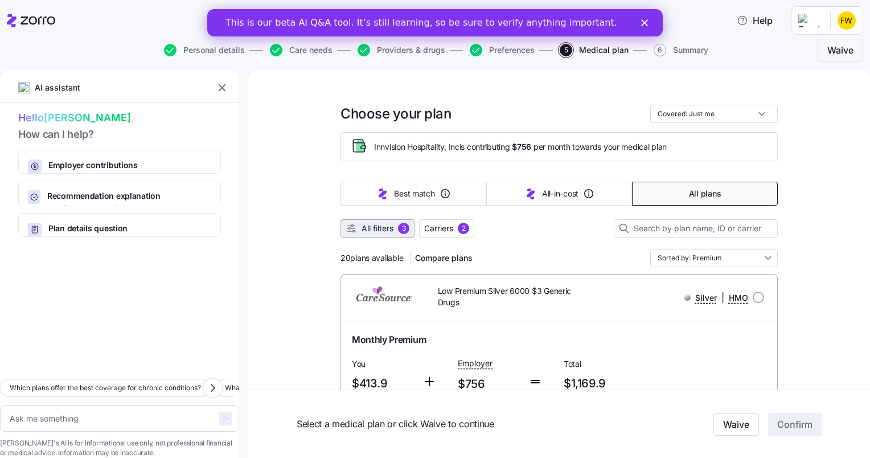
click at [380, 225] on span "All filters" at bounding box center [377, 228] width 32 height 11
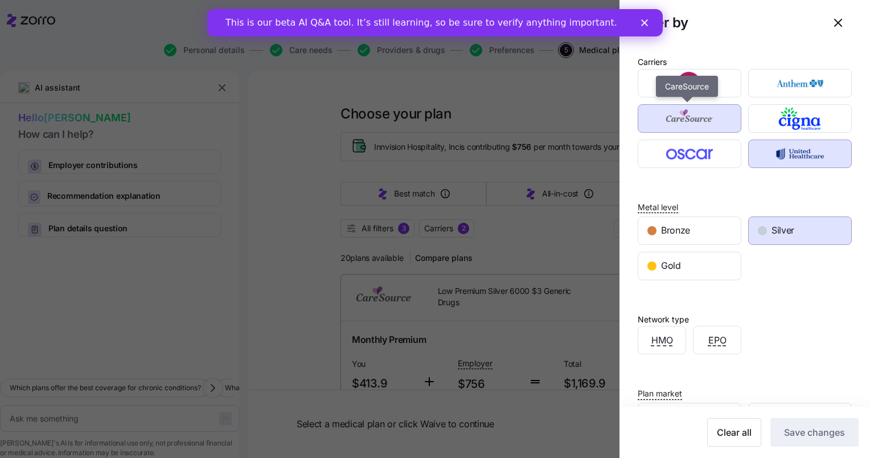
click at [708, 114] on img "button" at bounding box center [690, 118] width 84 height 23
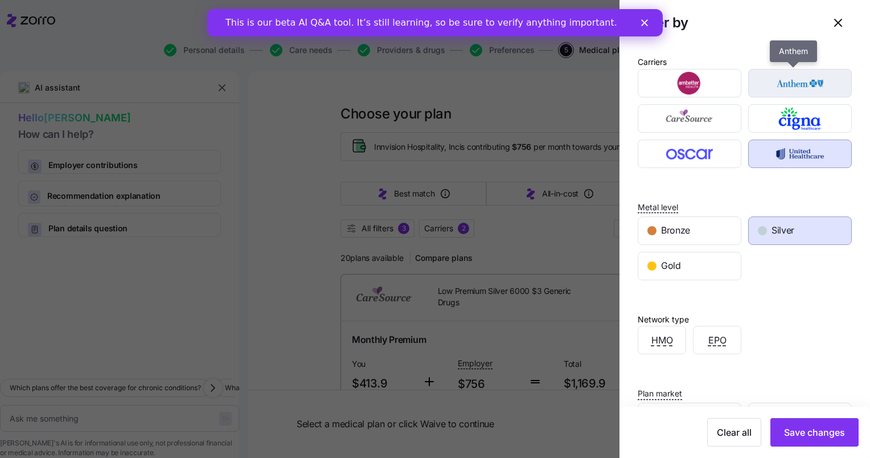
click at [796, 80] on img "button" at bounding box center [800, 83] width 84 height 23
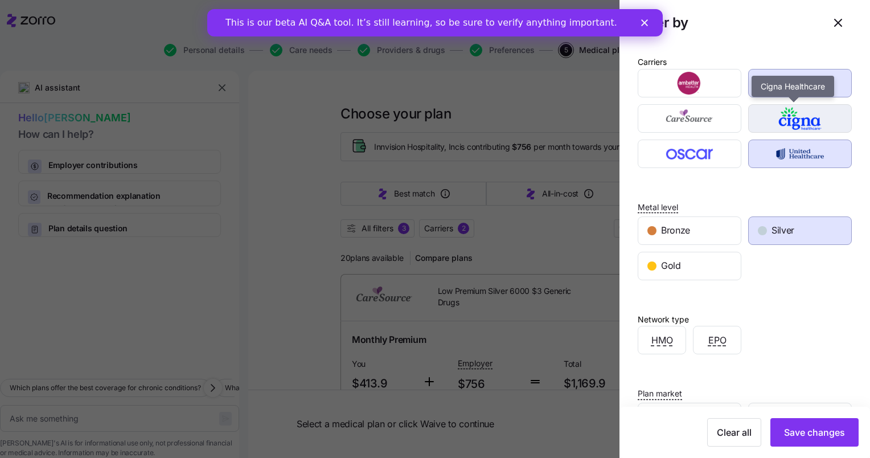
click at [795, 112] on img "button" at bounding box center [800, 118] width 84 height 23
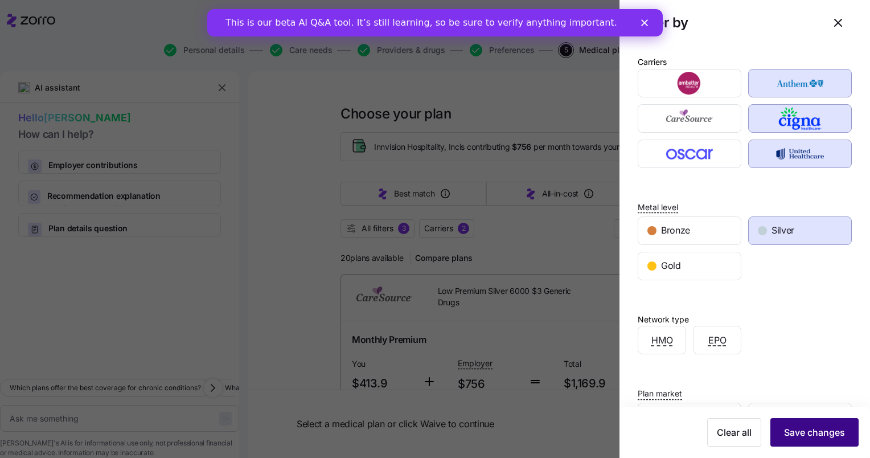
click at [789, 433] on span "Save changes" at bounding box center [814, 432] width 61 height 14
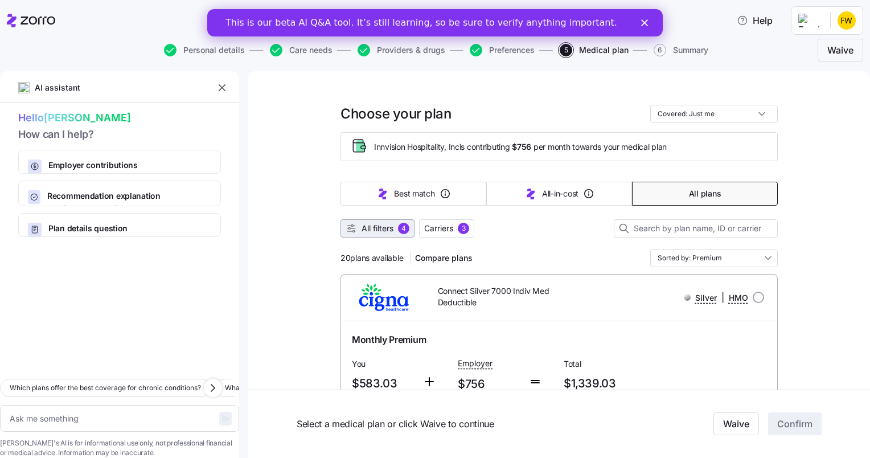
click at [385, 230] on span "All filters" at bounding box center [377, 228] width 32 height 11
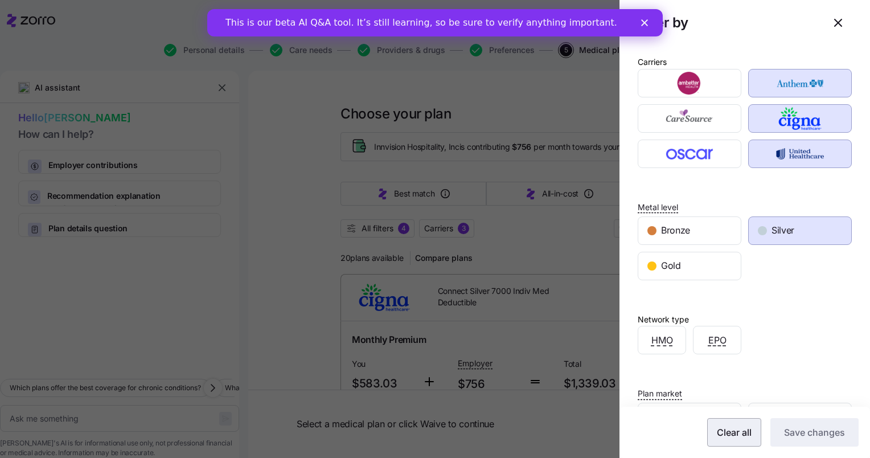
click at [718, 437] on span "Clear all" at bounding box center [734, 432] width 35 height 14
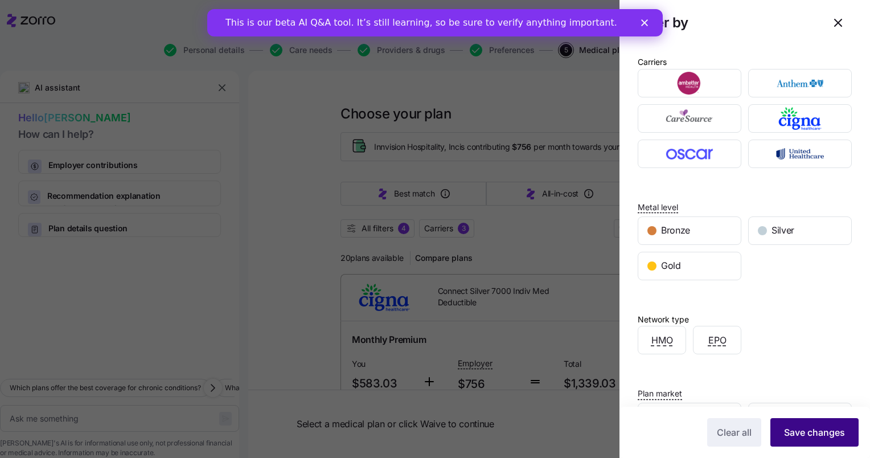
click at [802, 437] on span "Save changes" at bounding box center [814, 432] width 61 height 14
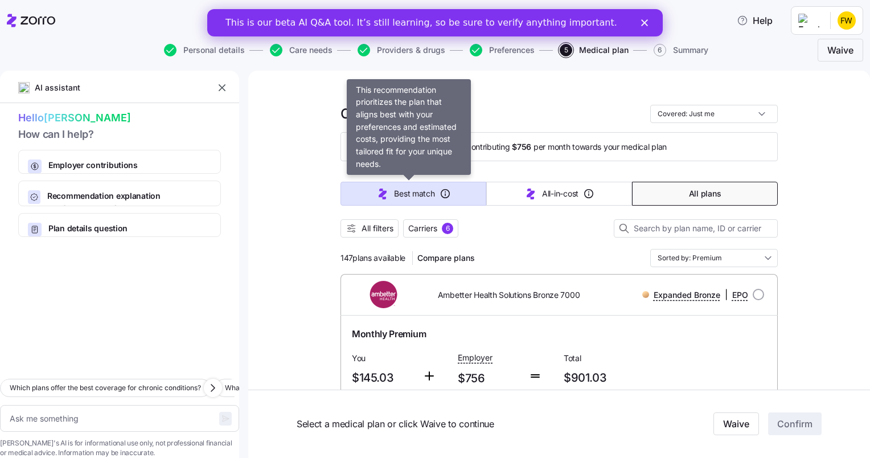
click at [422, 188] on span "Best match" at bounding box center [414, 193] width 40 height 11
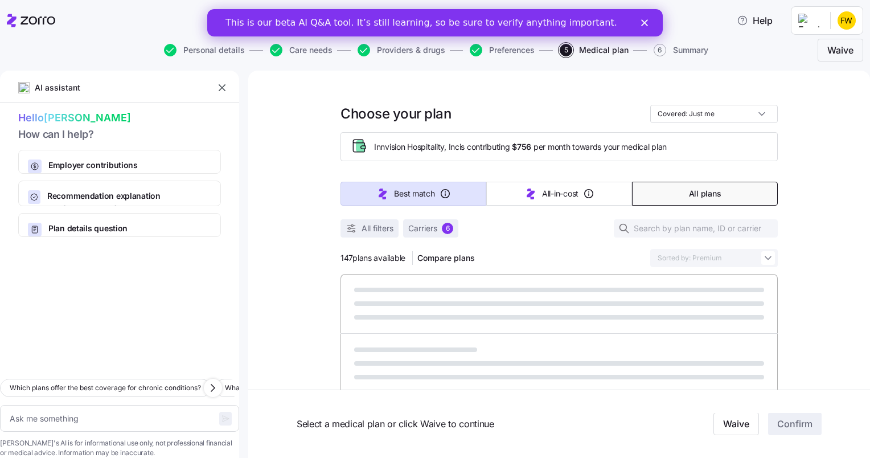
type textarea "x"
type input "Sorted by: Best match"
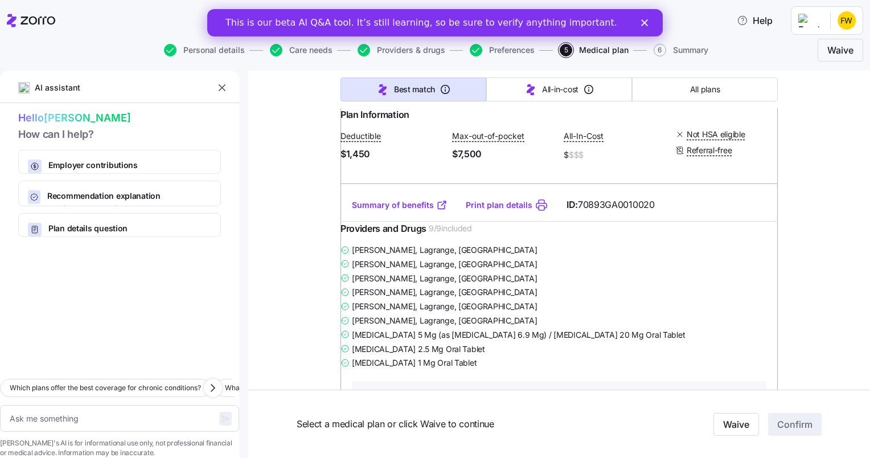
scroll to position [255, 0]
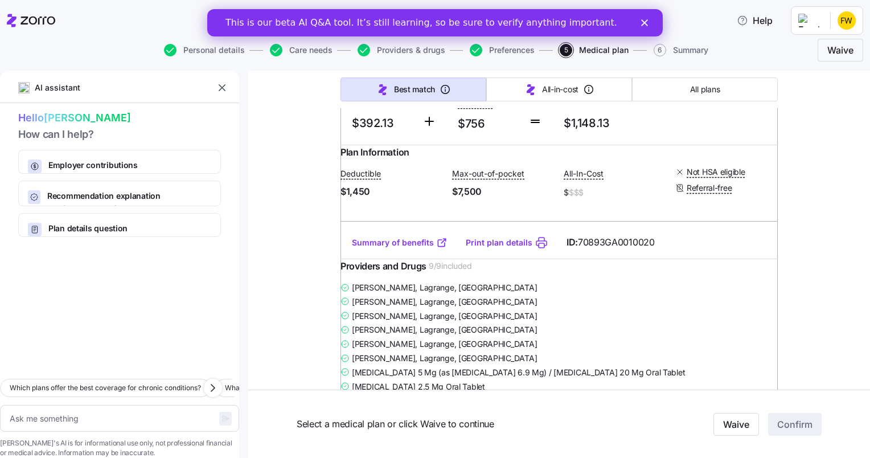
click at [414, 248] on link "Summary of benefits" at bounding box center [400, 242] width 96 height 11
click at [854, 23] on html "Help Personal details Care needs Providers & drugs Preferences 5 Medical plan 6…" at bounding box center [435, 225] width 870 height 451
click at [822, 70] on div "Log out" at bounding box center [816, 69] width 44 height 13
